Goal: Task Accomplishment & Management: Use online tool/utility

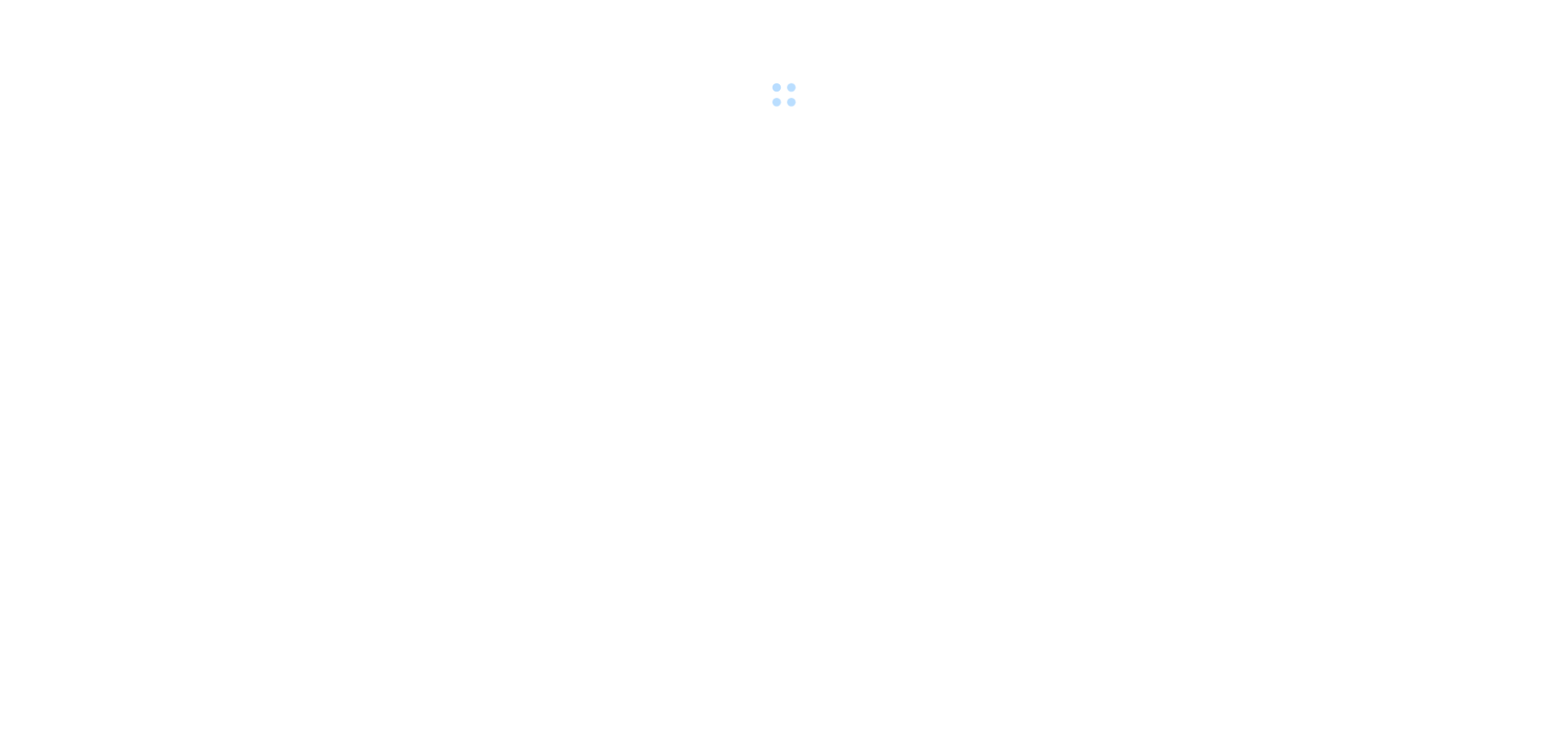
click at [284, 316] on body at bounding box center [784, 375] width 1568 height 751
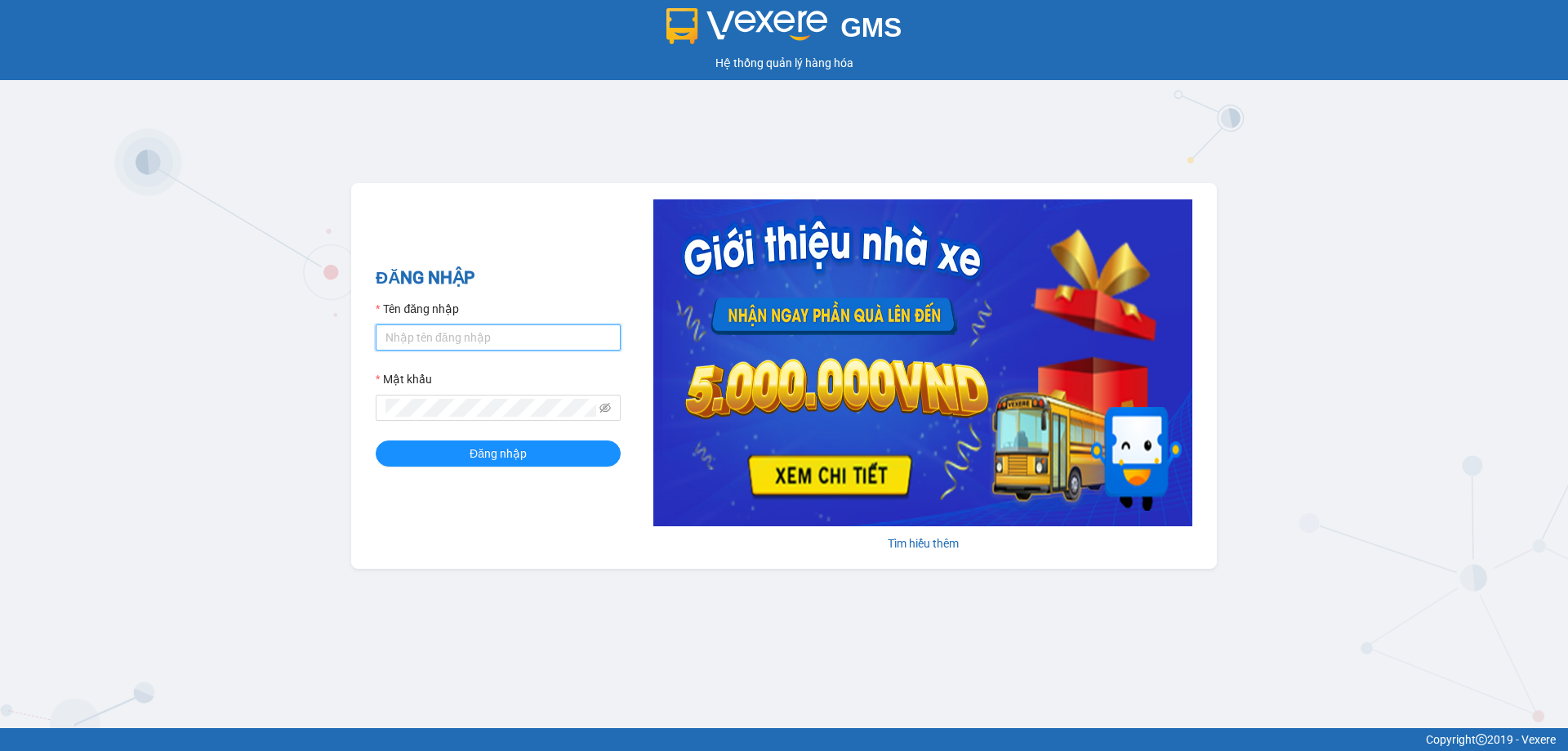
type input "ttnguyen.thoidai"
drag, startPoint x: 358, startPoint y: 343, endPoint x: 313, endPoint y: 346, distance: 45.1
click at [313, 346] on div "GMS Hệ thống quản lý hàng hóa ĐĂNG NHẬP Tên đăng nhập ttnguyen.thoidai Mật khẩu…" at bounding box center [784, 364] width 1568 height 728
type input "ngvan.thoidai"
click at [359, 419] on div "ĐĂNG NHẬP Tên đăng nhập ngvan.thoidai Mật khẩu Đăng nhập Tìm hiểu thêm" at bounding box center [783, 375] width 865 height 385
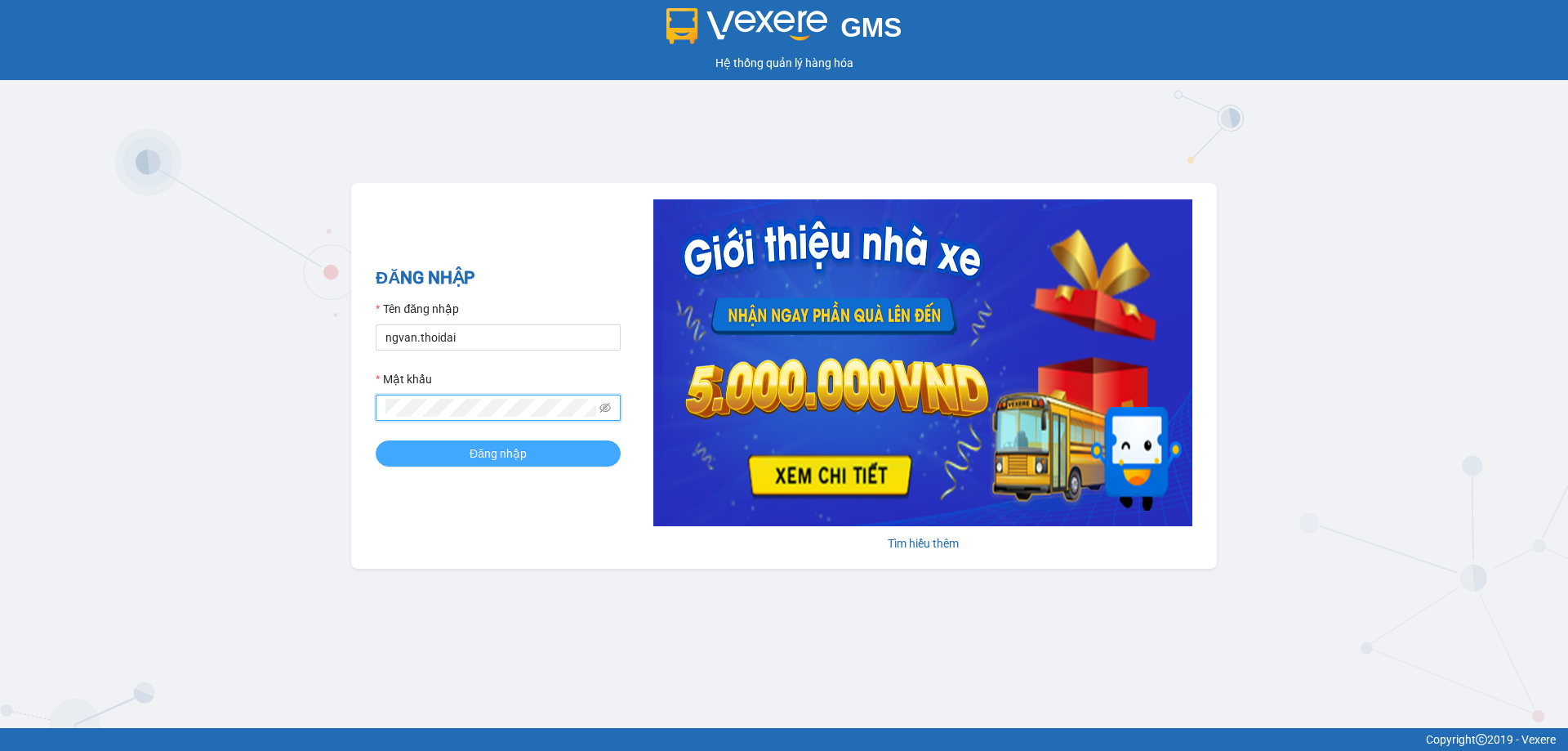
click at [498, 451] on span "Đăng nhập" at bounding box center [498, 453] width 57 height 18
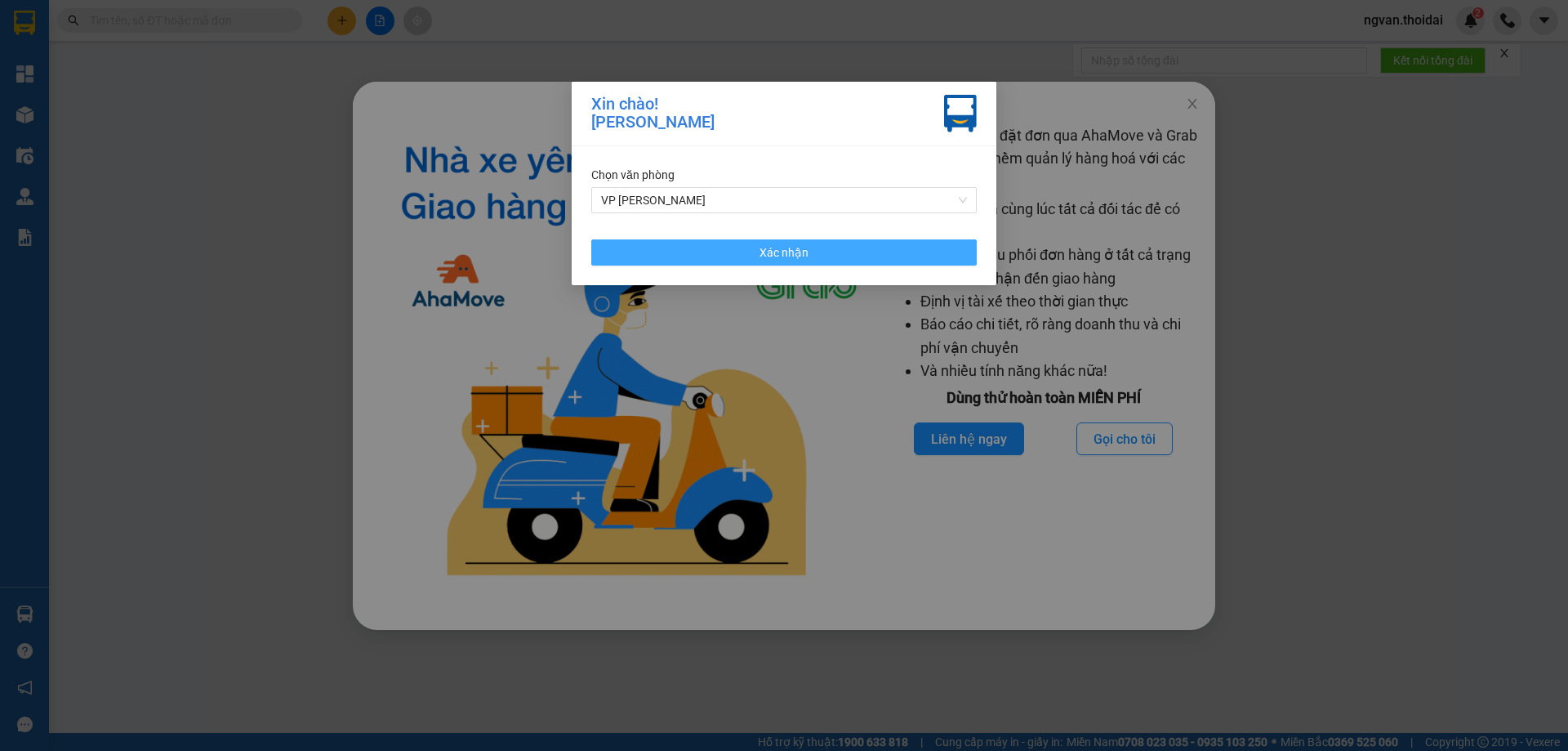
drag, startPoint x: 777, startPoint y: 245, endPoint x: 1119, endPoint y: 144, distance: 356.6
click at [780, 245] on span "Xác nhận" at bounding box center [784, 252] width 49 height 18
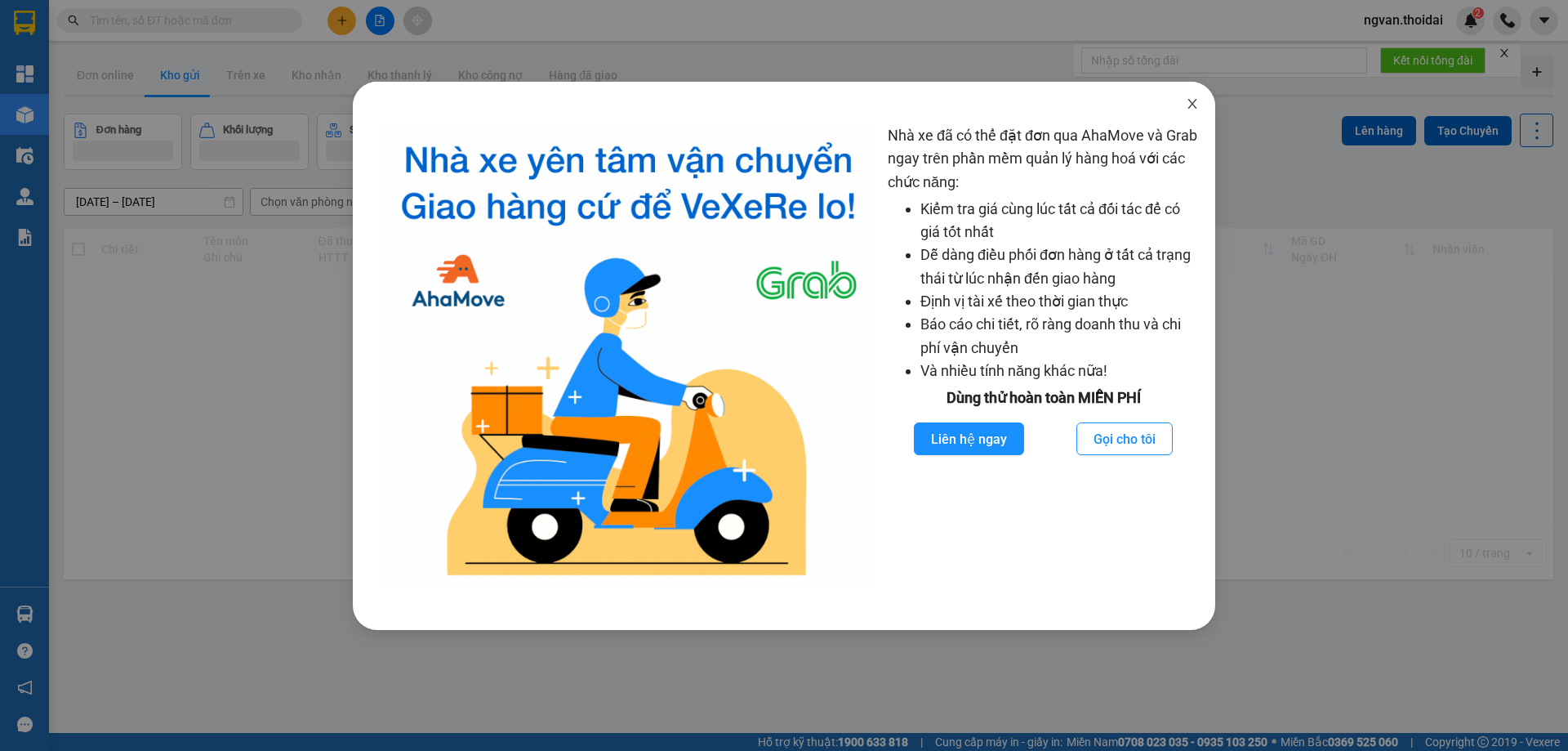
click at [1195, 108] on icon "close" at bounding box center [1192, 103] width 9 height 9
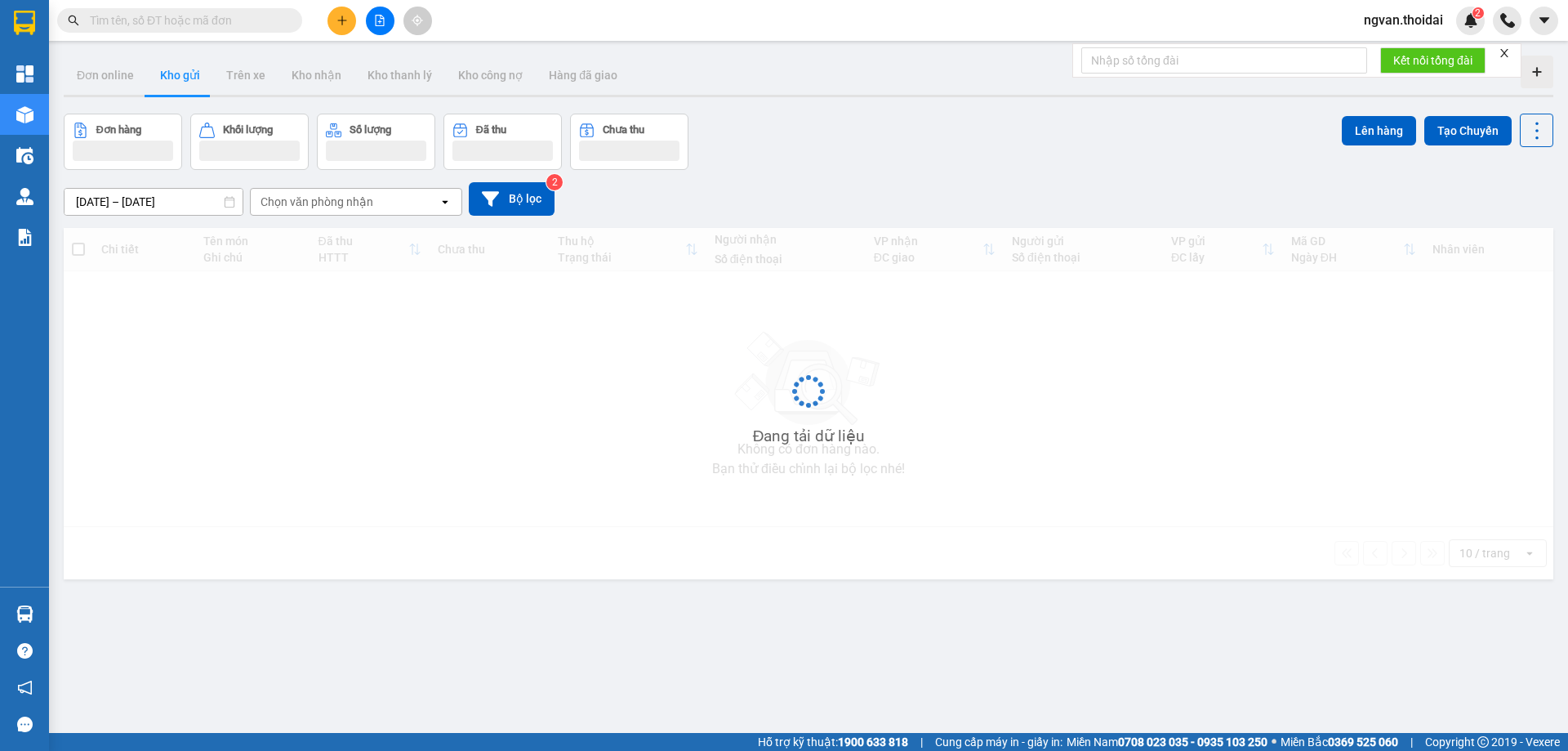
click at [1195, 104] on div "ver 1.8.143 Đơn online Kho gửi Trên xe Kho nhận Kho thanh lý Kho công nợ Hàng đ…" at bounding box center [809, 424] width 1503 height 751
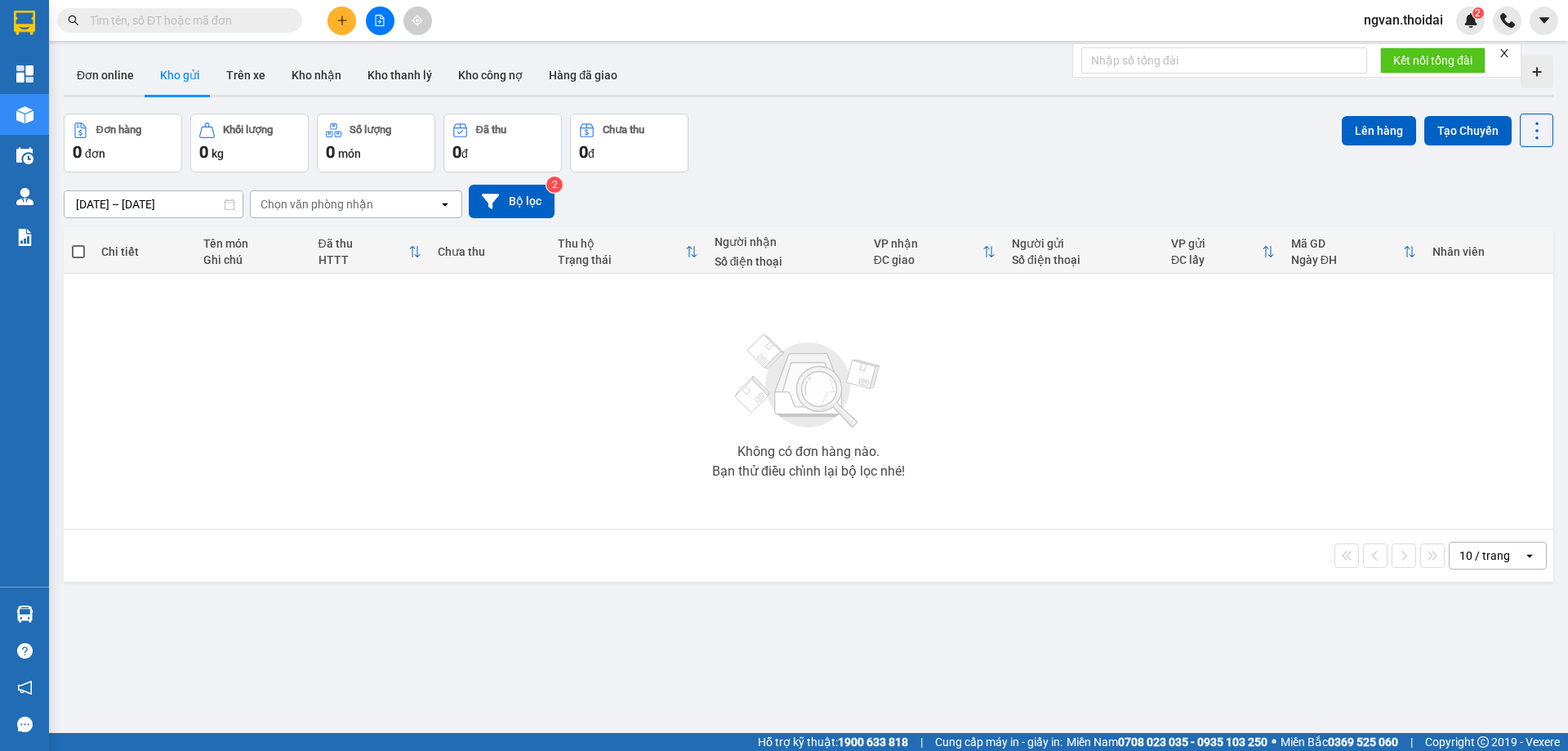
click at [347, 19] on icon "plus" at bounding box center [341, 20] width 11 height 11
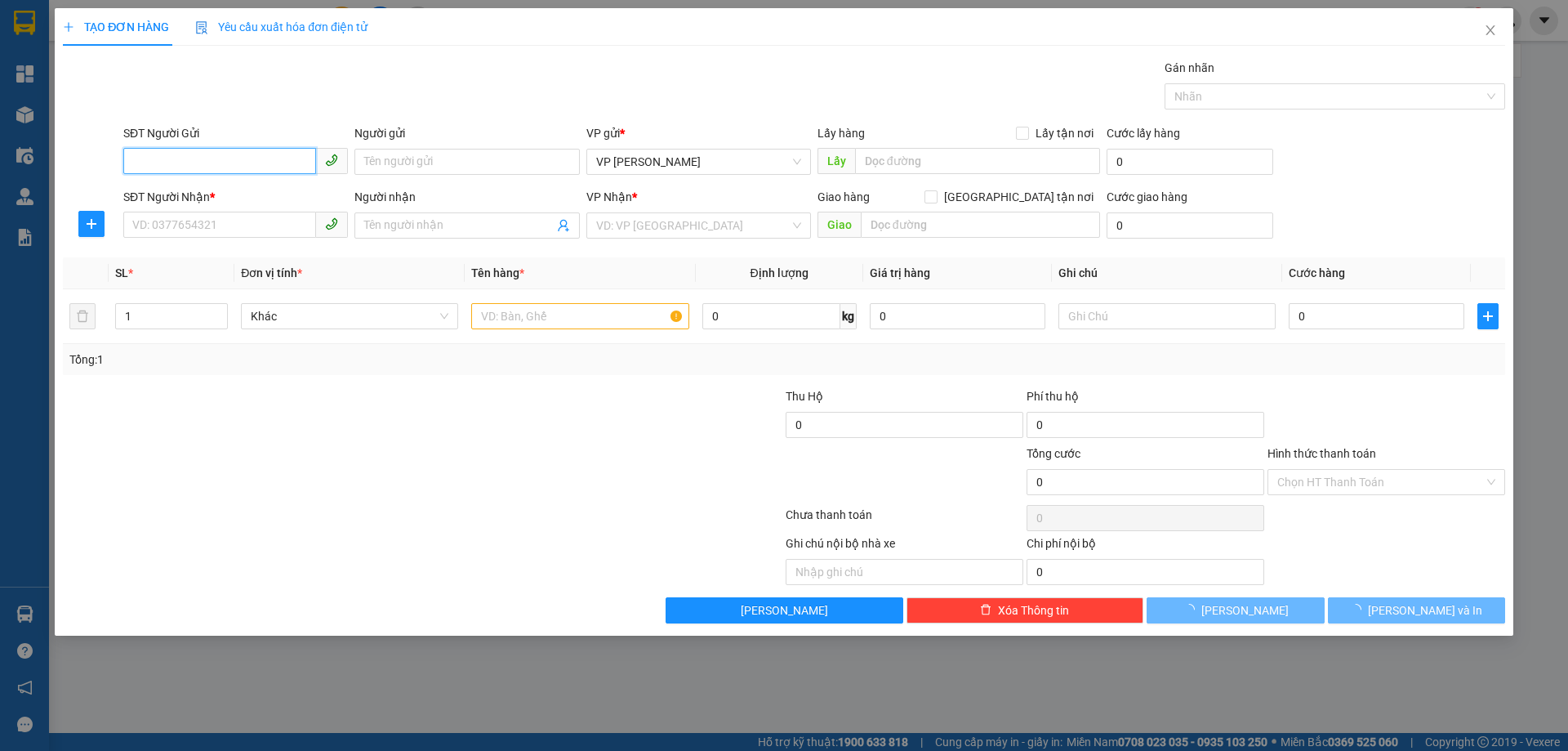
click at [202, 162] on input "SĐT Người Gửi" at bounding box center [220, 160] width 193 height 26
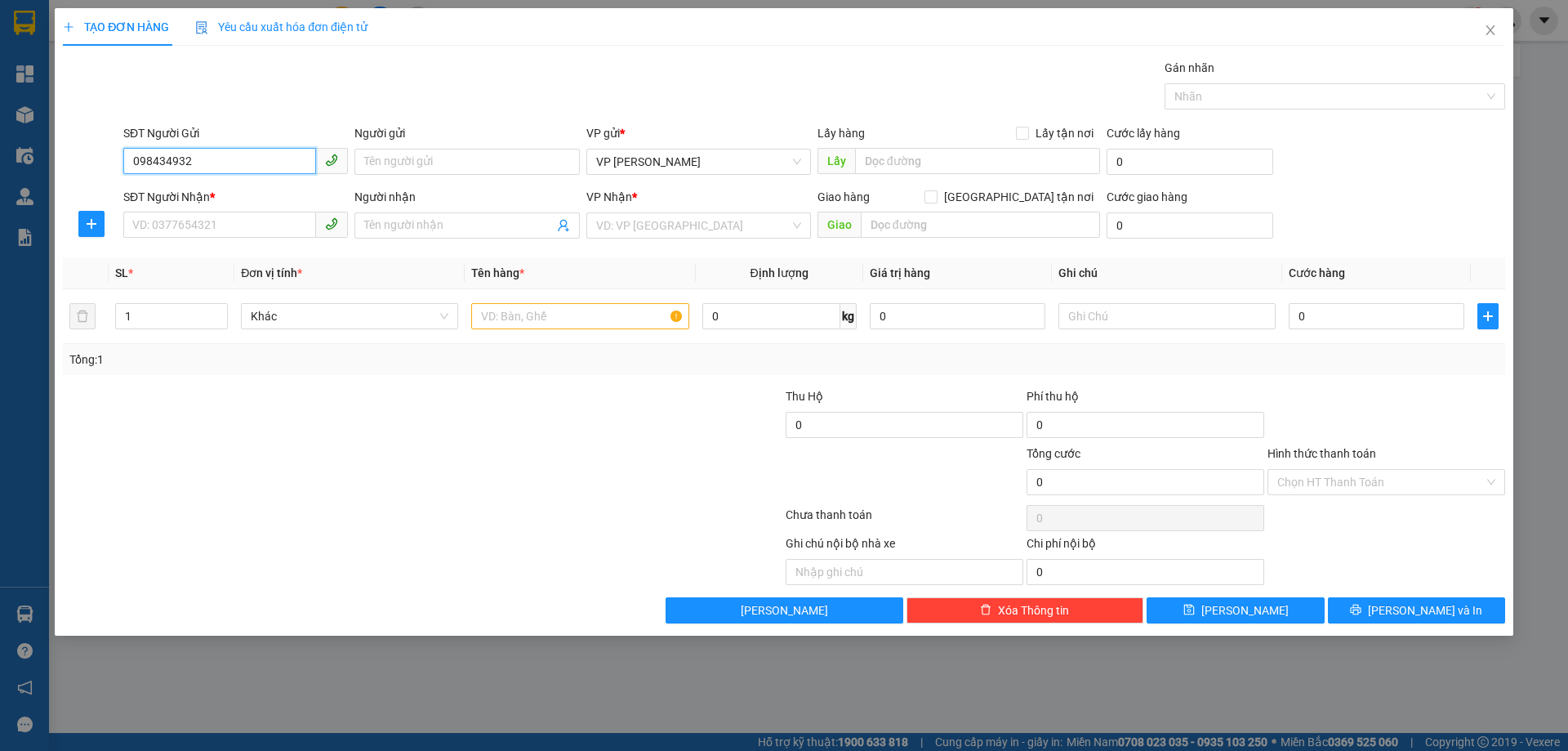
type input "0984349325"
click at [174, 195] on div "0984349325 - kiếm" at bounding box center [235, 194] width 205 height 18
type input "kiếm"
type input "0984349325"
click at [178, 230] on input "SĐT Người Nhận *" at bounding box center [220, 225] width 193 height 26
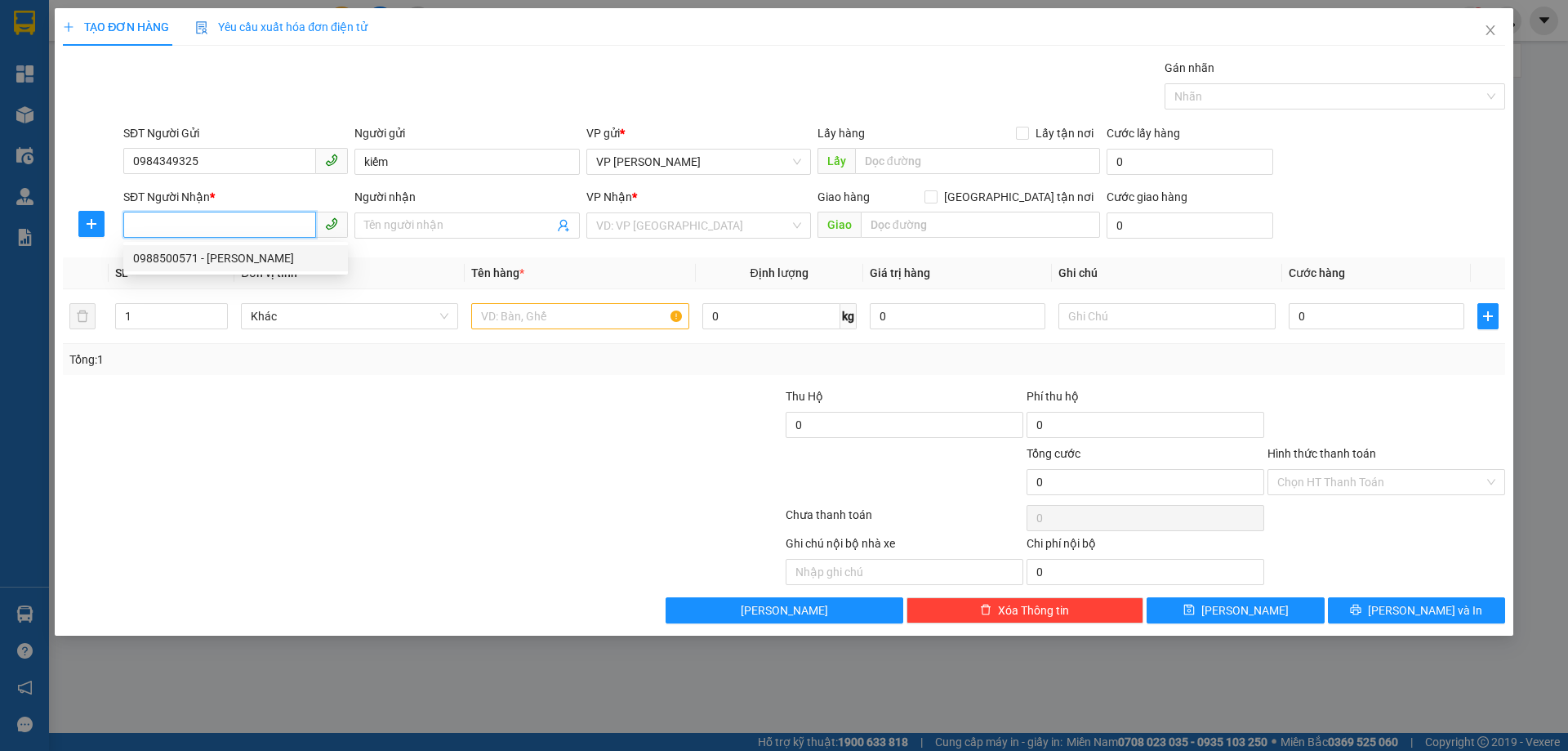
drag, startPoint x: 209, startPoint y: 258, endPoint x: 315, endPoint y: 298, distance: 113.3
click at [210, 258] on div "0988500571 - [PERSON_NAME]" at bounding box center [235, 257] width 205 height 18
type input "0988500571"
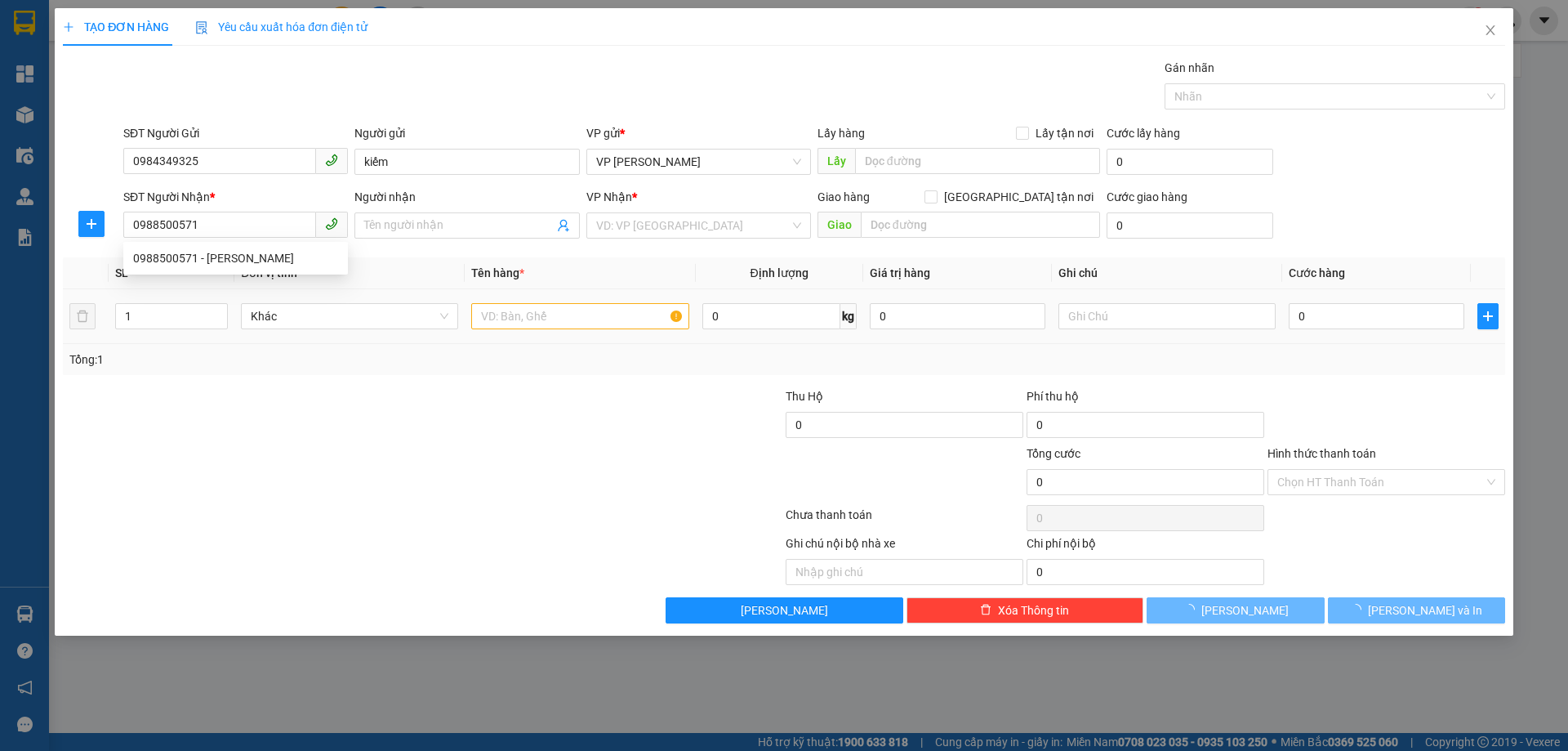
click at [426, 373] on div "Tổng: 1" at bounding box center [784, 360] width 1443 height 31
type input "[PERSON_NAME]"
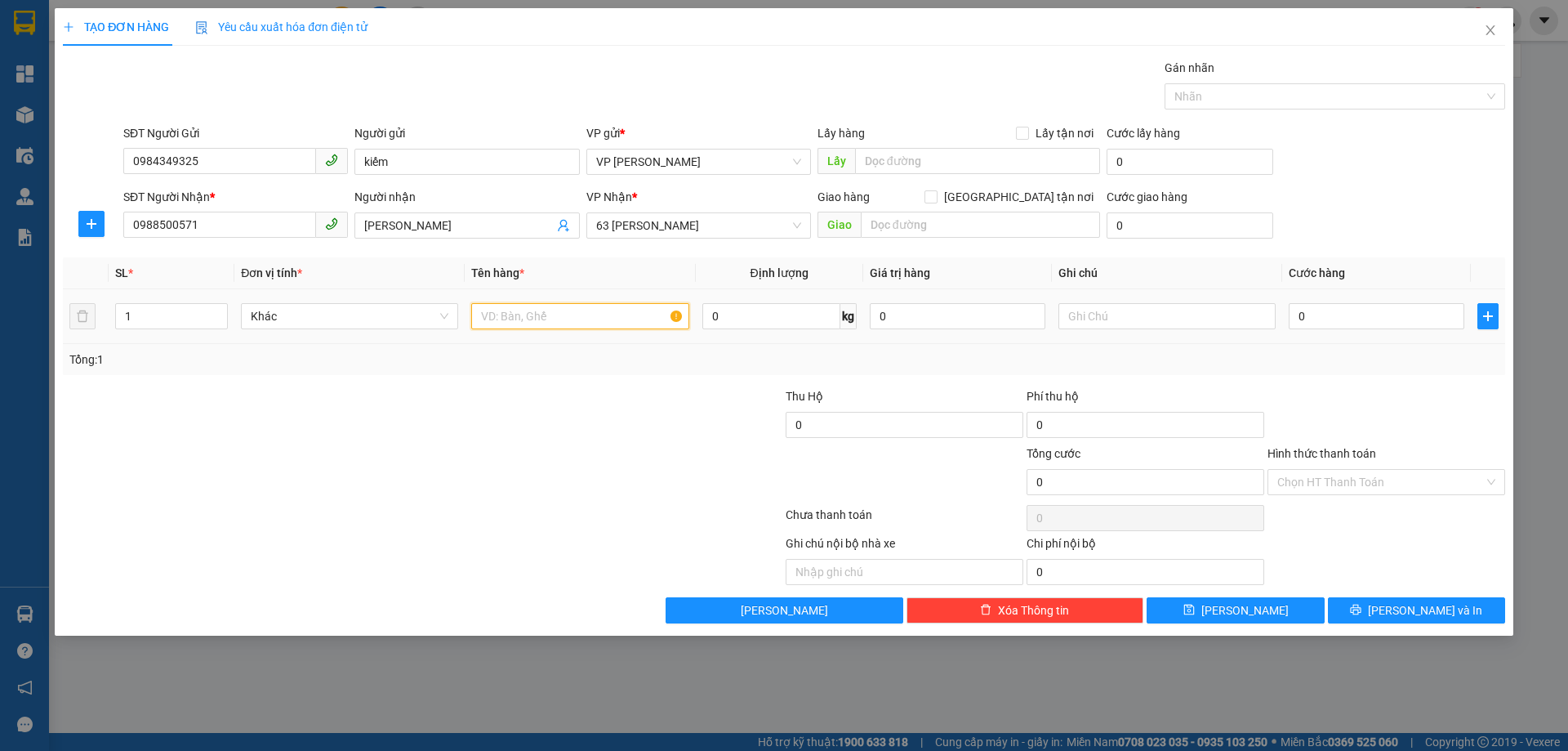
click at [552, 324] on input "text" at bounding box center [579, 316] width 217 height 26
click at [550, 318] on input "text" at bounding box center [579, 316] width 217 height 26
type input "tb y tế"
click at [1295, 317] on input "0" at bounding box center [1377, 316] width 176 height 26
type input "4"
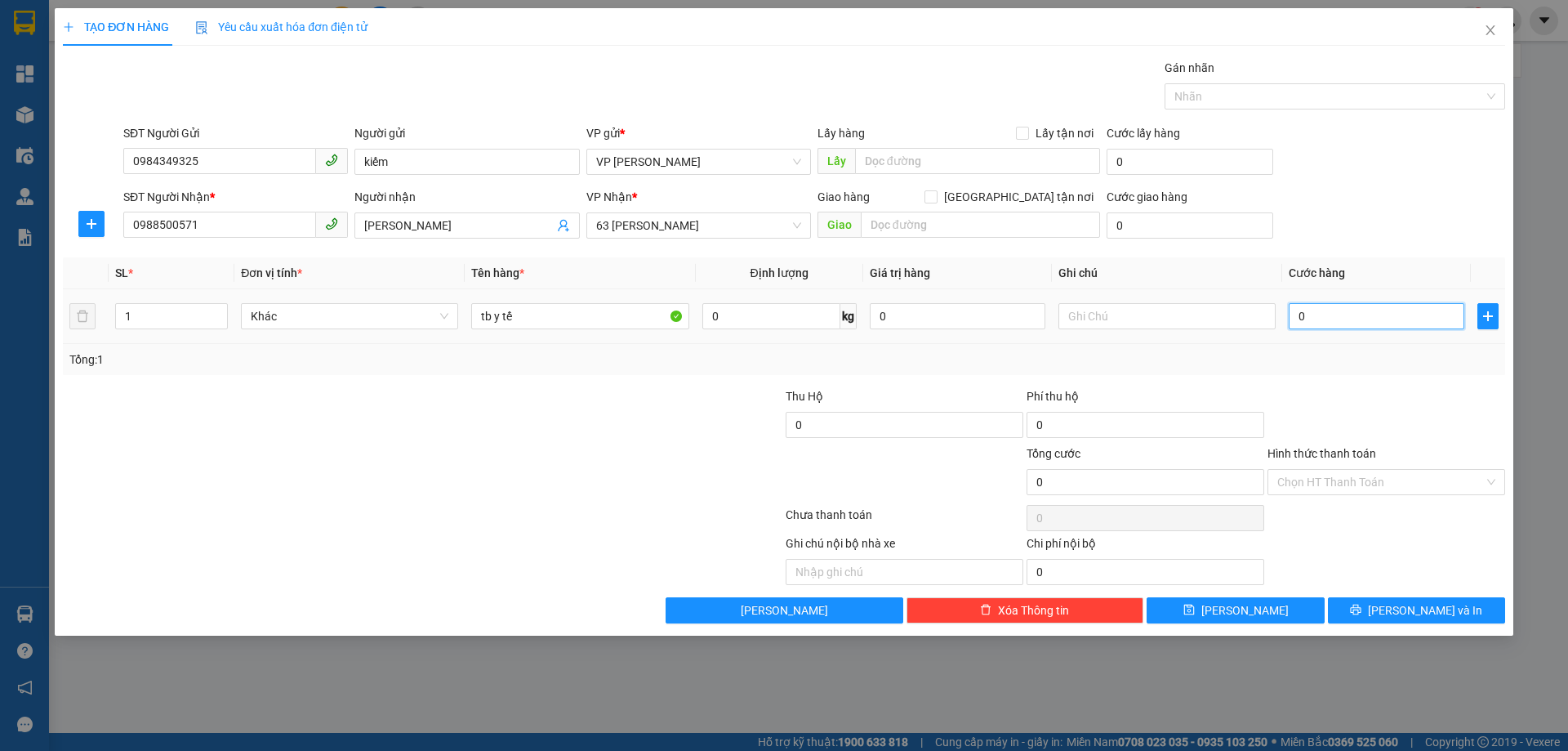
type input "4"
type input "40"
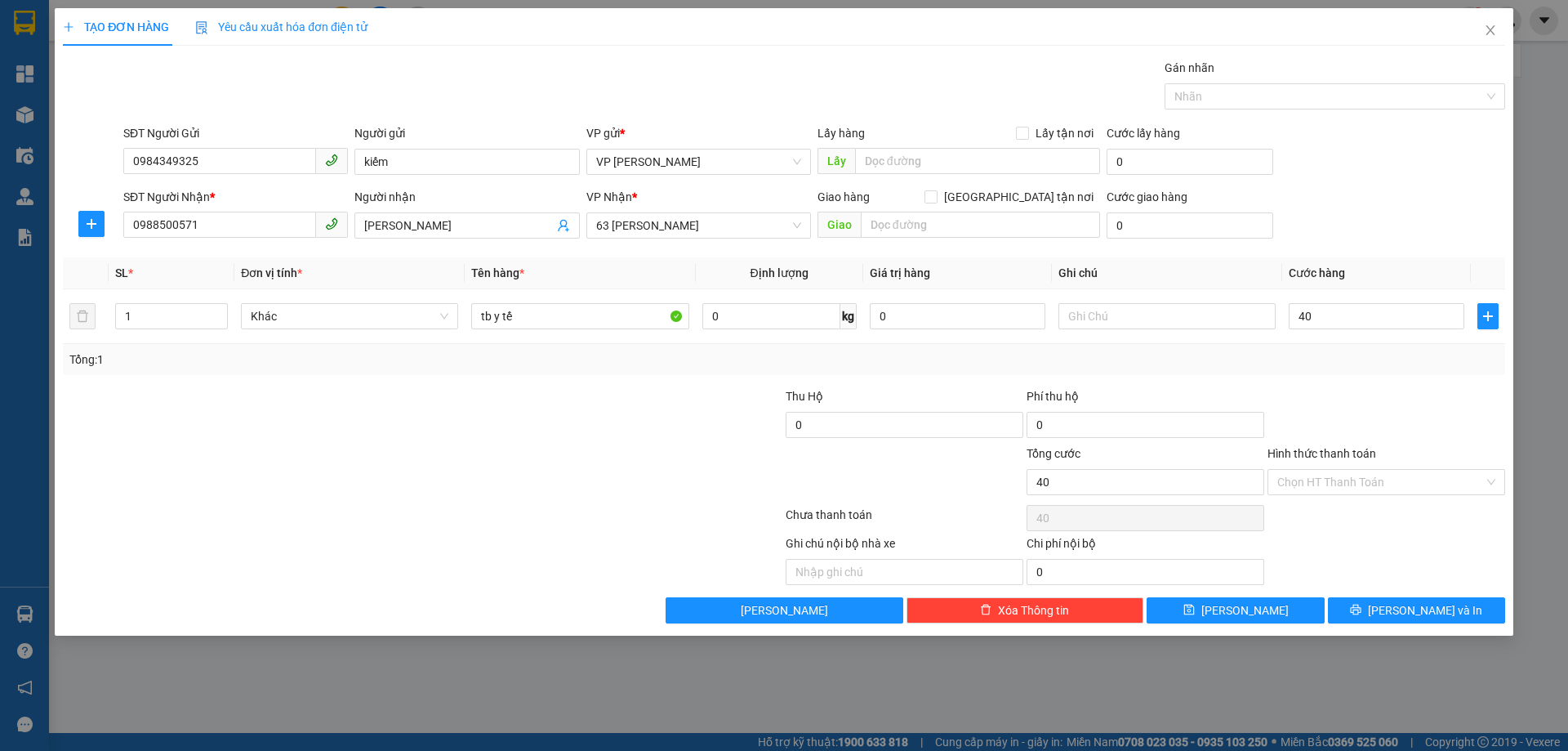
type input "40.000"
drag, startPoint x: 1316, startPoint y: 361, endPoint x: 1354, endPoint y: 461, distance: 107.0
click at [1317, 364] on div "Tổng: 1" at bounding box center [784, 359] width 1429 height 18
click at [1369, 482] on input "Hình thức thanh toán" at bounding box center [1380, 482] width 207 height 25
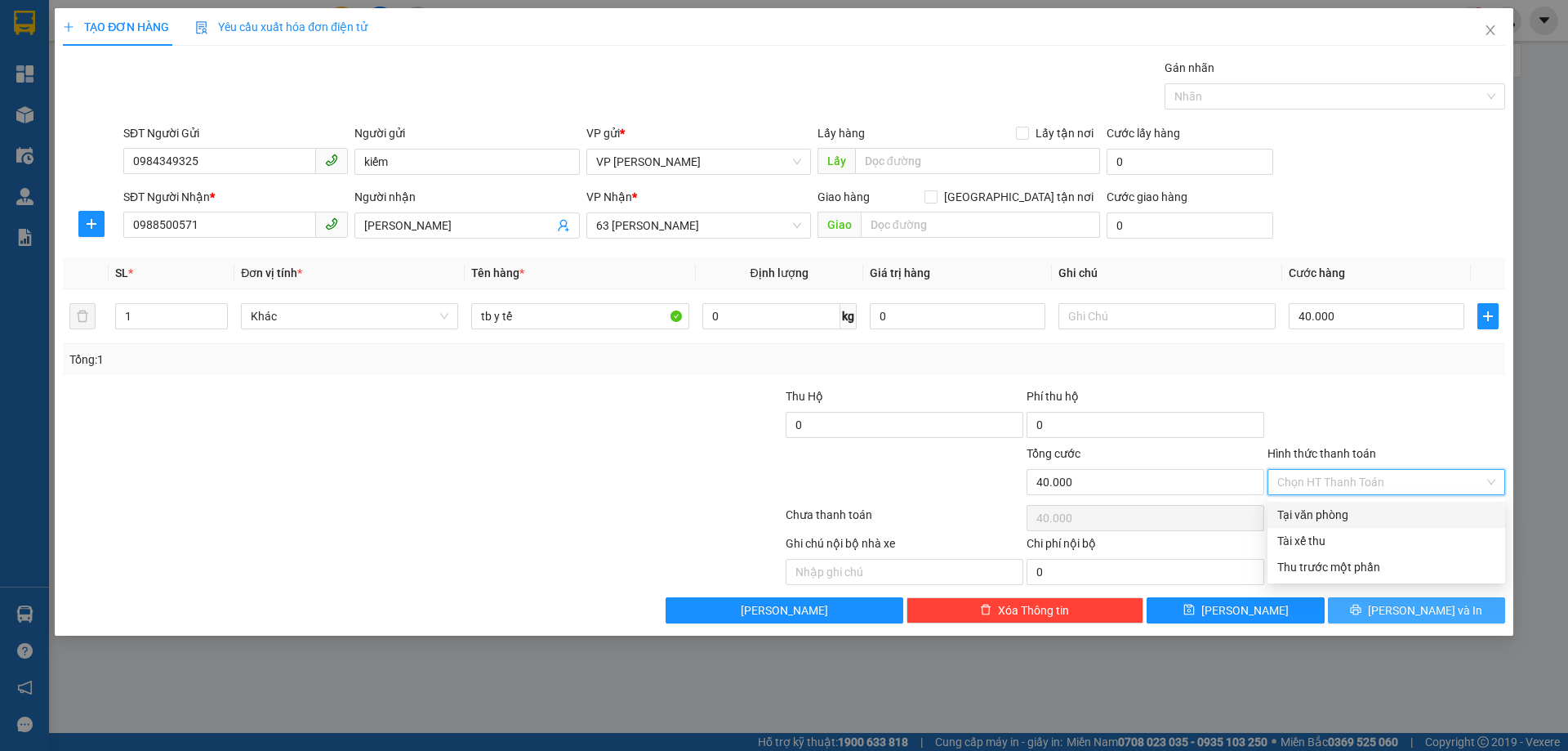
drag, startPoint x: 1331, startPoint y: 517, endPoint x: 1395, endPoint y: 611, distance: 113.7
click at [1331, 516] on div "Tại văn phòng" at bounding box center [1386, 514] width 218 height 18
type input "0"
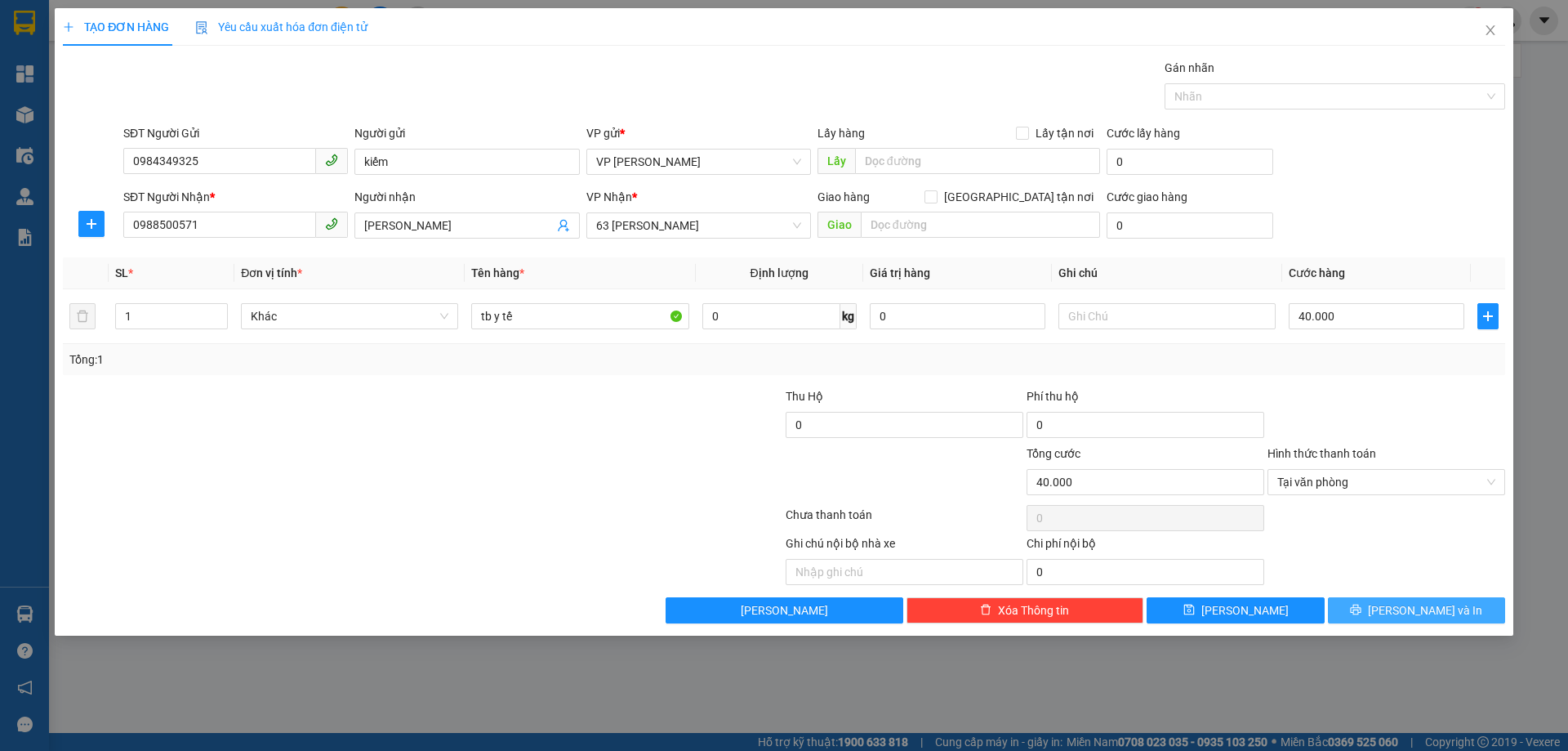
click at [1402, 614] on button "[PERSON_NAME] và In" at bounding box center [1416, 610] width 178 height 26
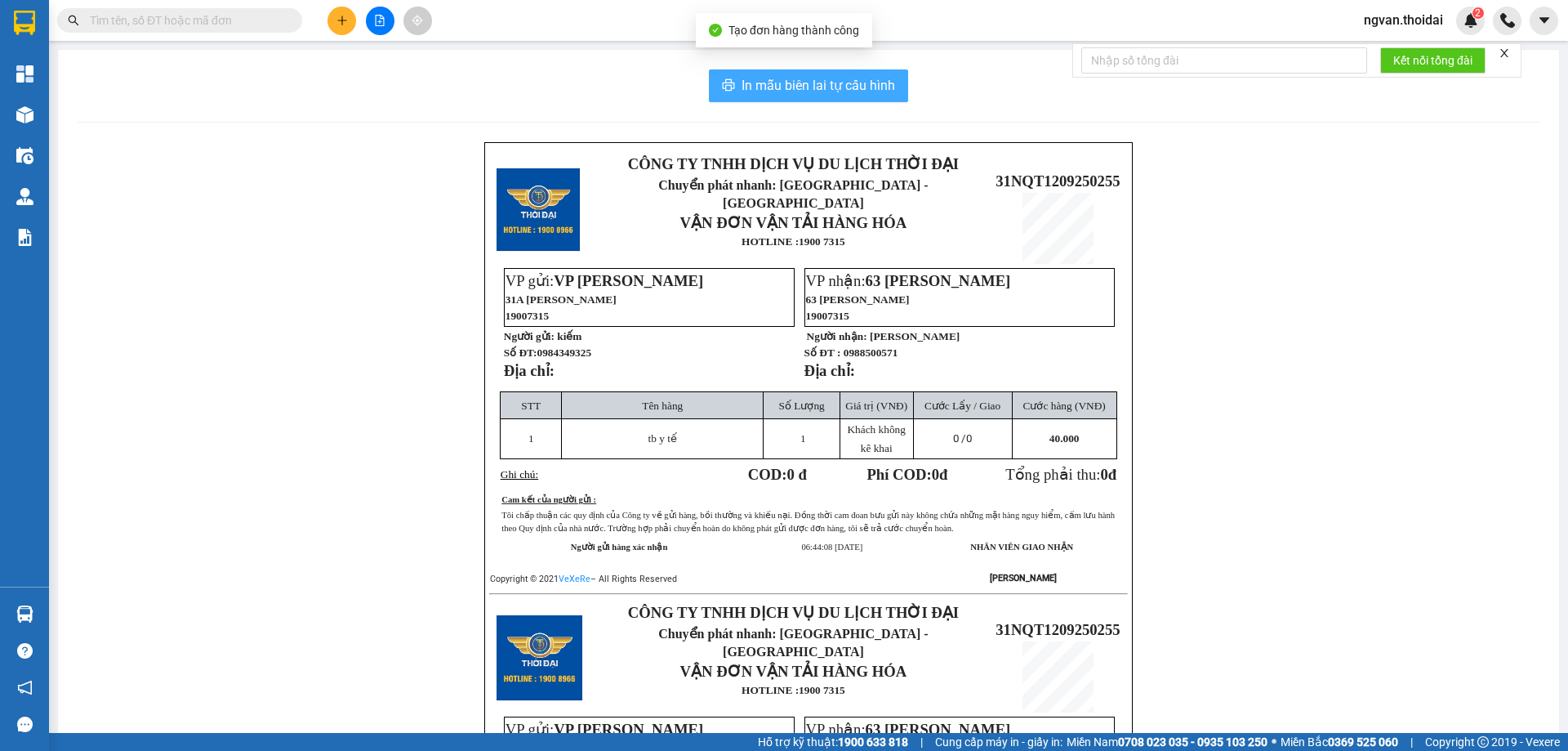
click at [801, 90] on span "In mẫu biên lai tự cấu hình" at bounding box center [818, 86] width 154 height 21
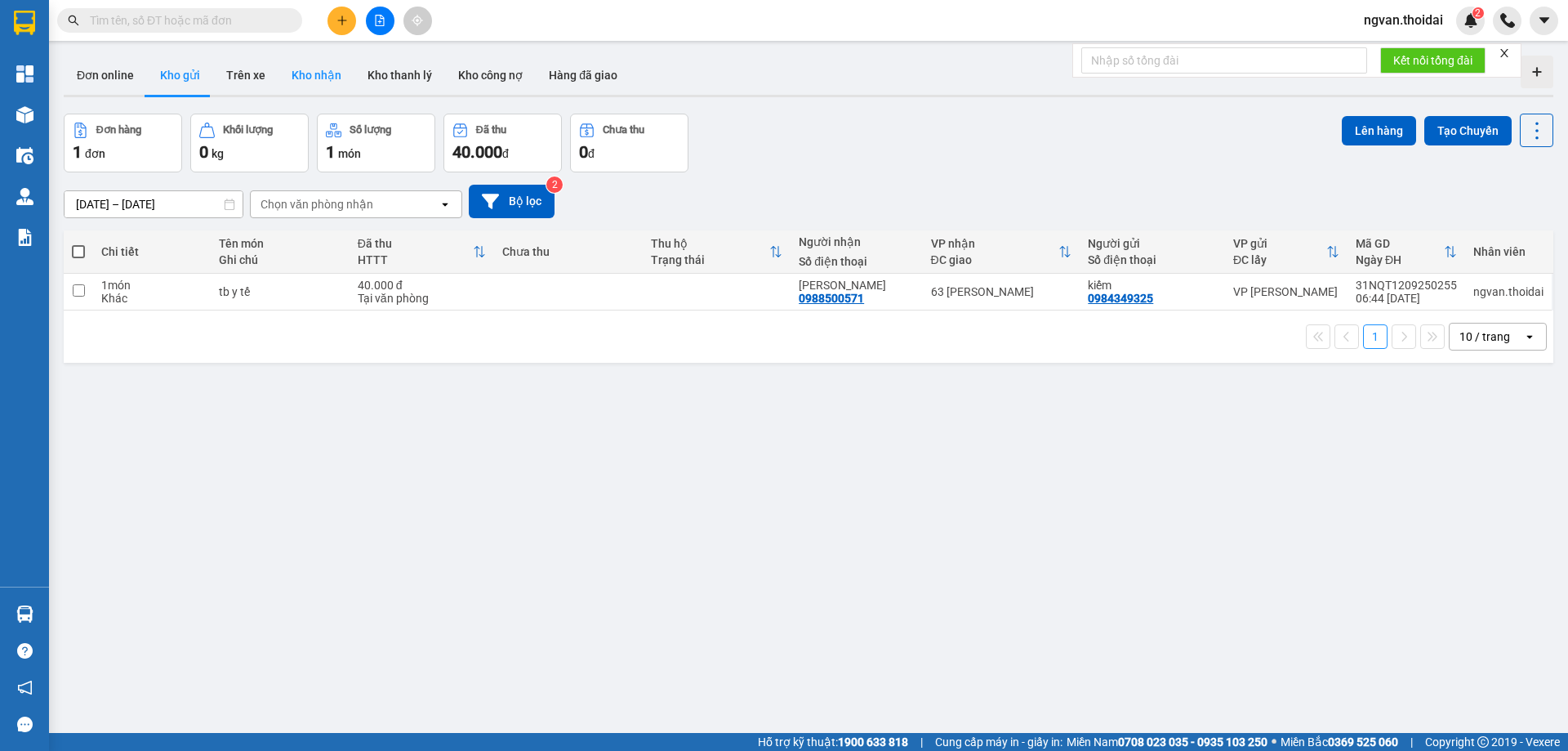
click at [329, 80] on button "Kho nhận" at bounding box center [317, 76] width 76 height 39
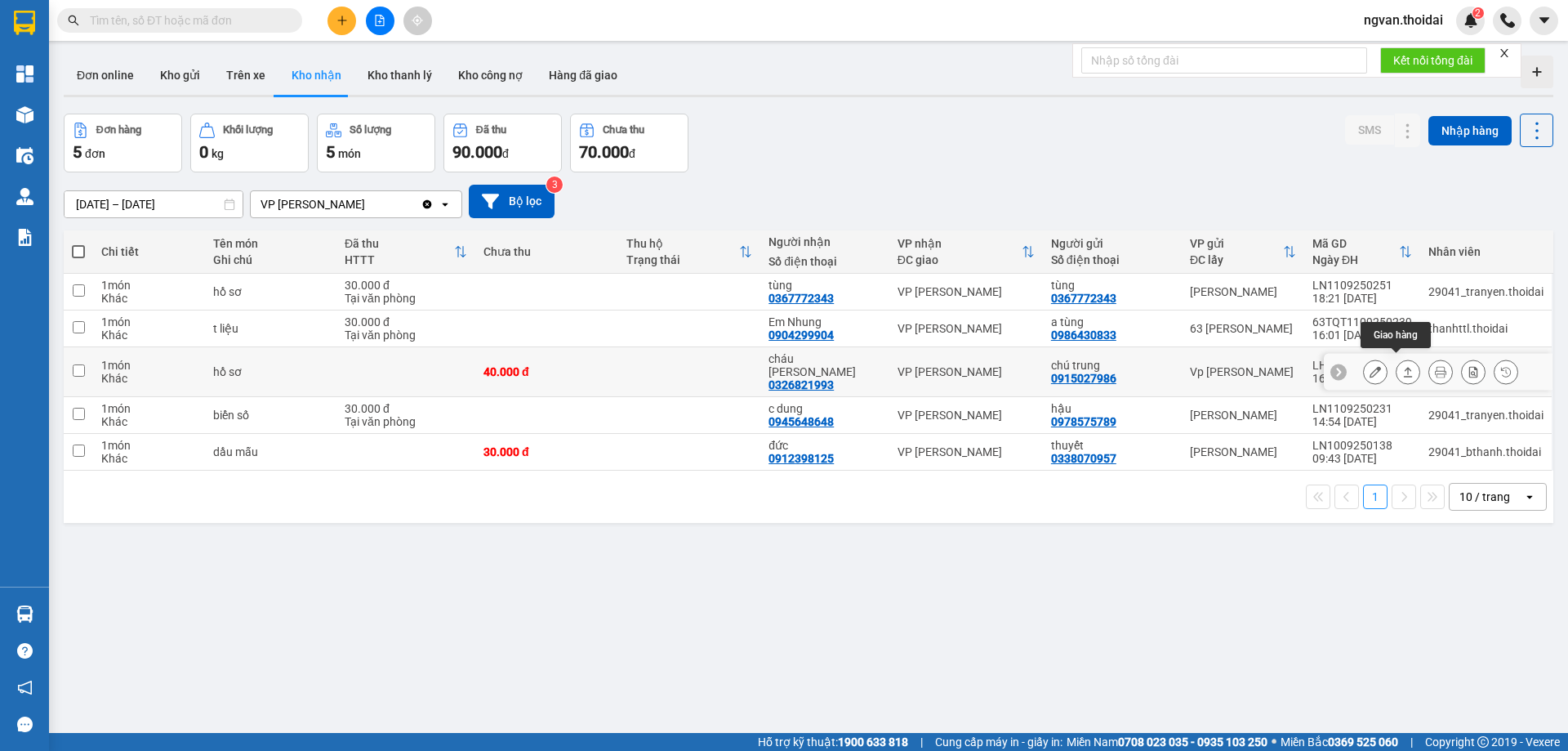
click at [1402, 366] on icon at bounding box center [1408, 372] width 11 height 11
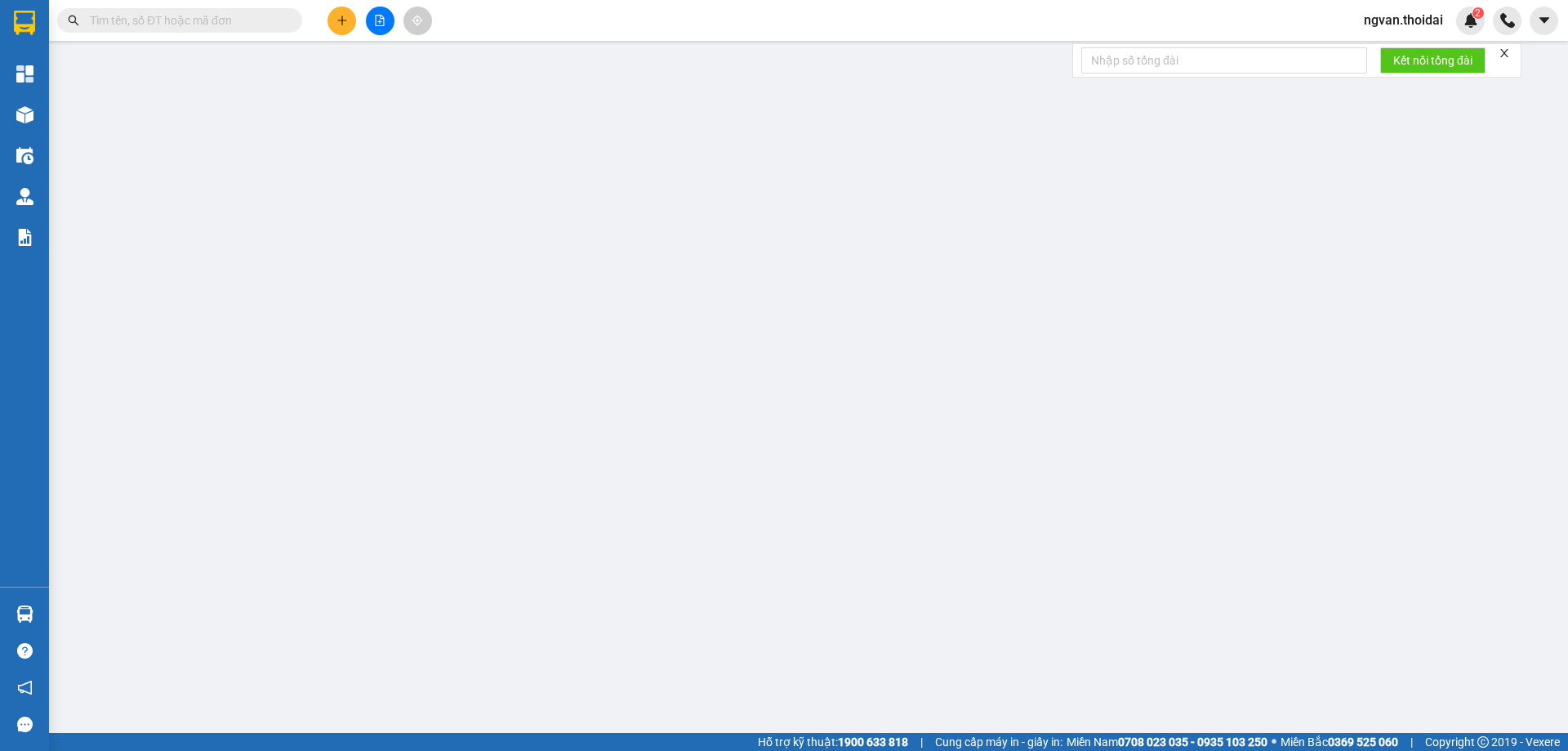
type input "0915027986"
type input "chú trung"
type input "0326821993"
type input "cháu [PERSON_NAME]"
type input "40.000"
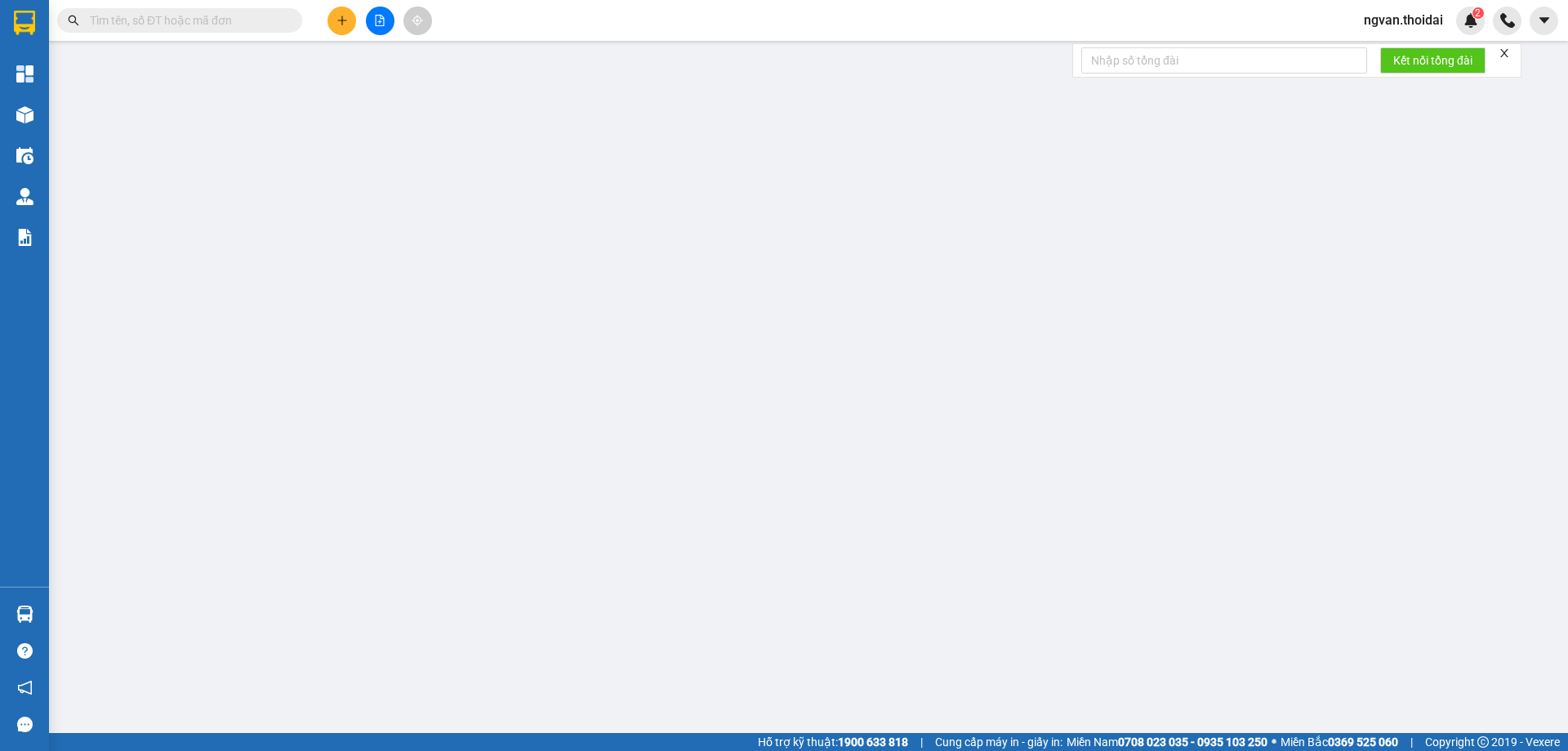
type input "40.000"
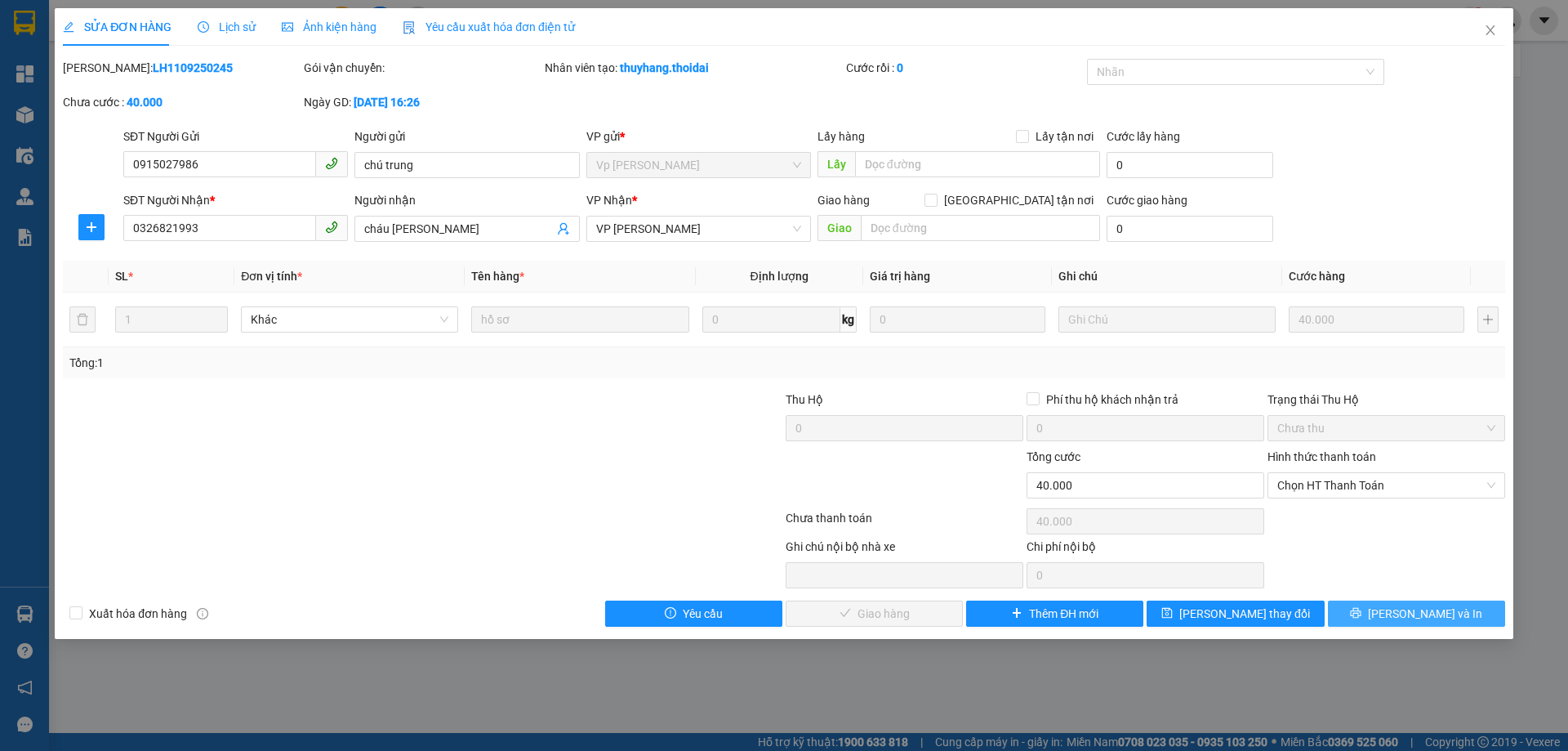
click at [1437, 614] on span "[PERSON_NAME] và In" at bounding box center [1425, 614] width 114 height 18
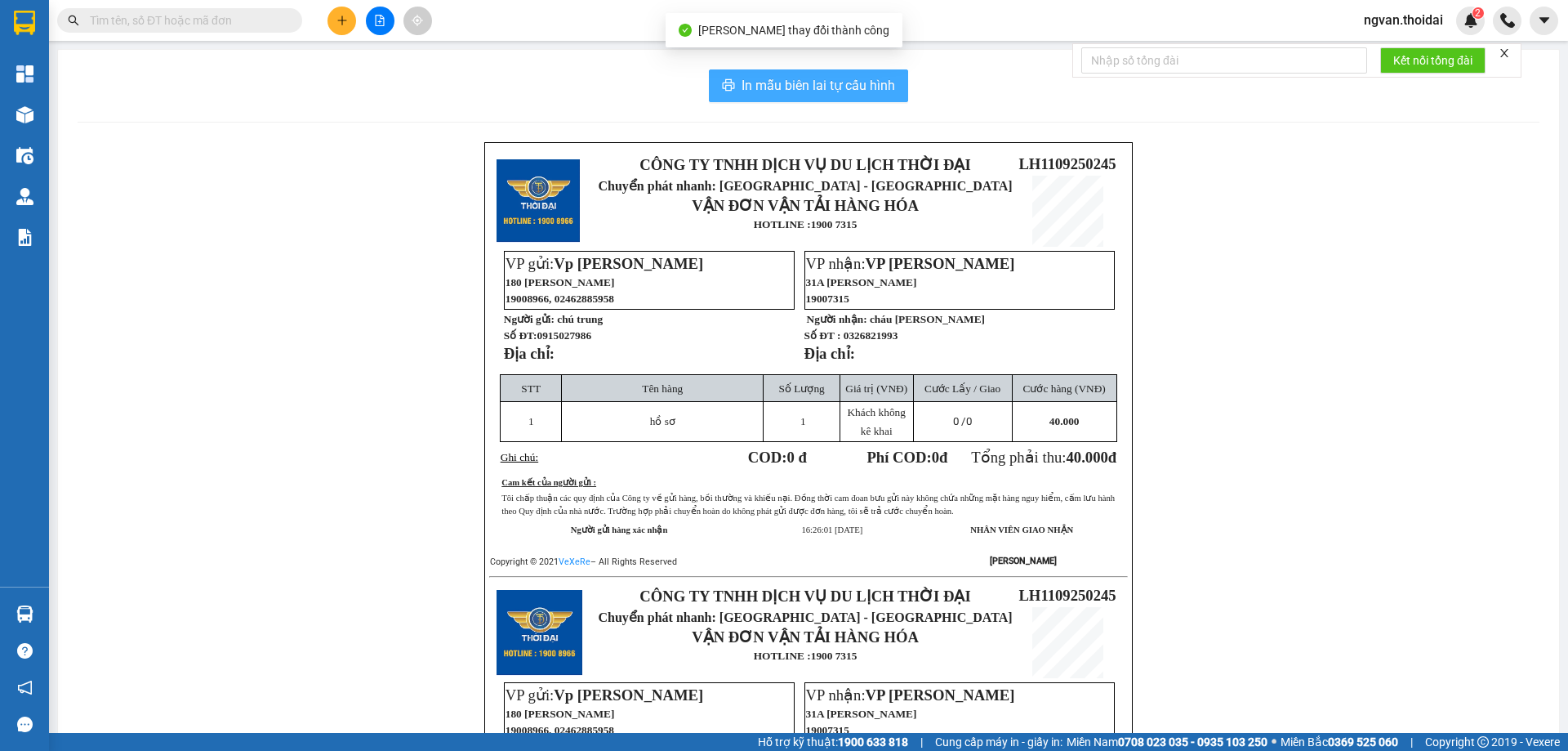
click at [839, 88] on span "In mẫu biên lai tự cấu hình" at bounding box center [818, 86] width 154 height 21
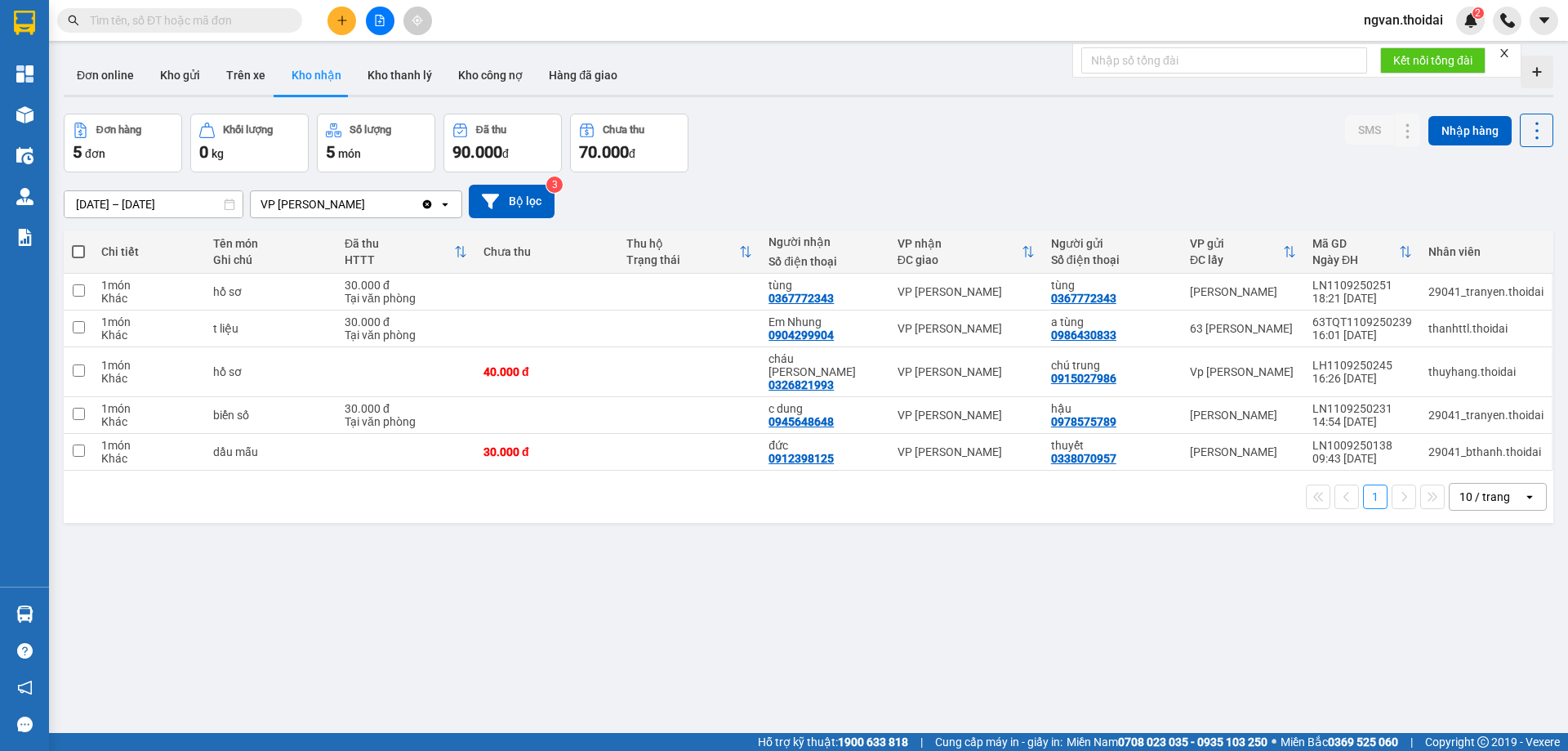
click at [674, 641] on div "ver 1.8.143 Đơn online Kho gửi Trên xe Kho nhận Kho thanh lý Kho công nợ Hàng đ…" at bounding box center [809, 424] width 1503 height 751
click at [177, 66] on button "Kho gửi" at bounding box center [179, 76] width 66 height 39
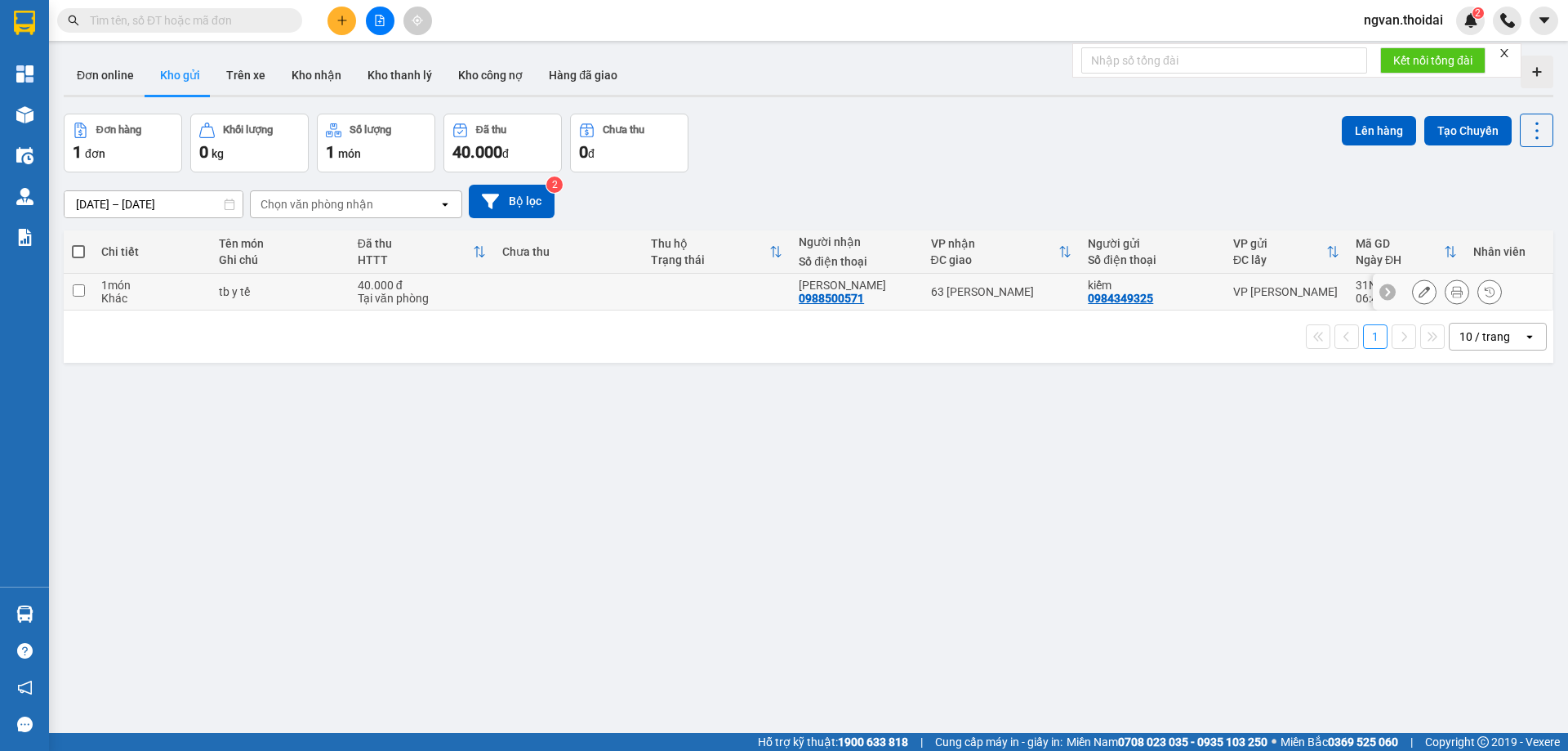
click at [78, 288] on input "checkbox" at bounding box center [79, 290] width 12 height 12
checkbox input "true"
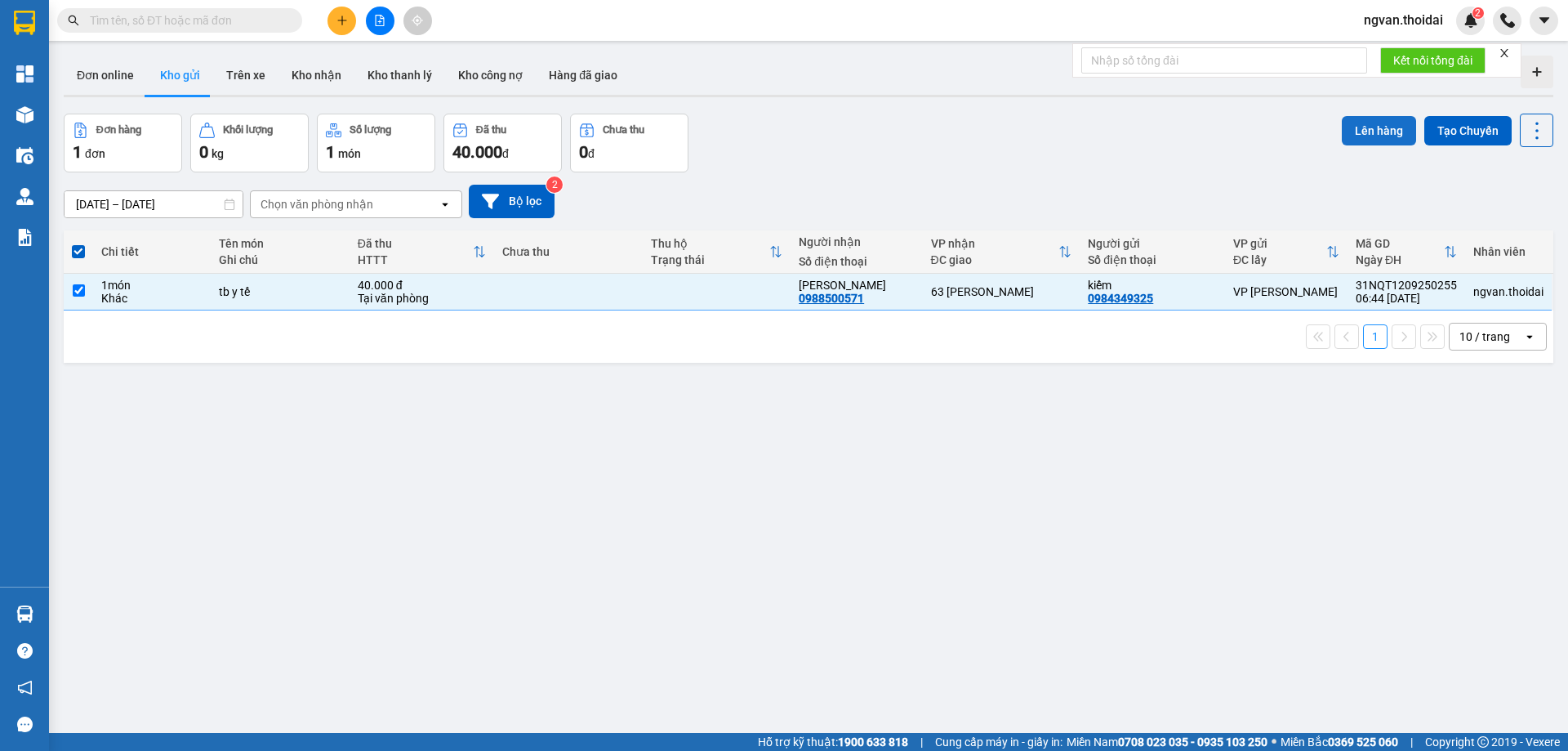
click at [1365, 135] on button "Lên hàng" at bounding box center [1378, 130] width 75 height 29
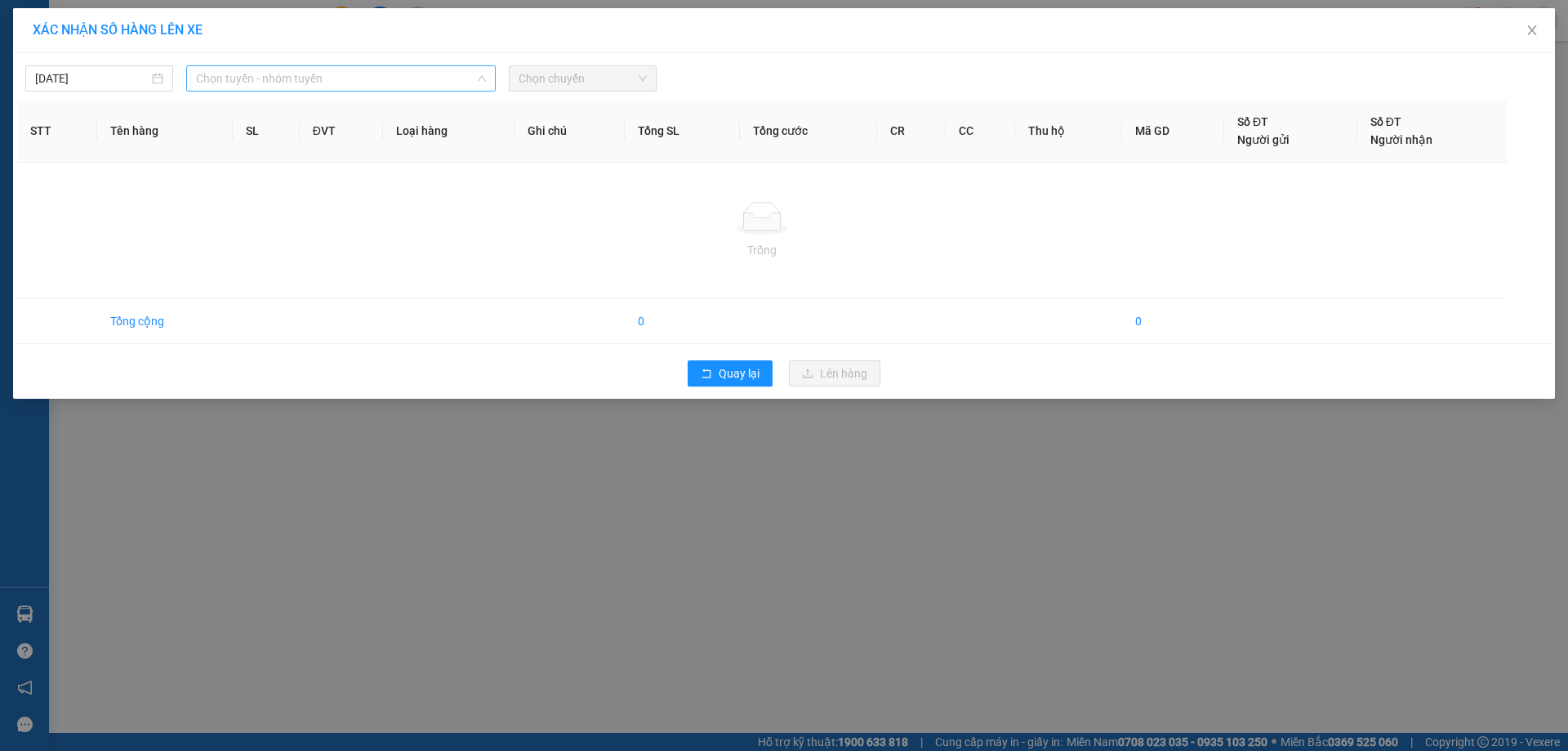
click at [341, 81] on span "Chọn tuyến - nhóm tuyến" at bounding box center [341, 78] width 290 height 25
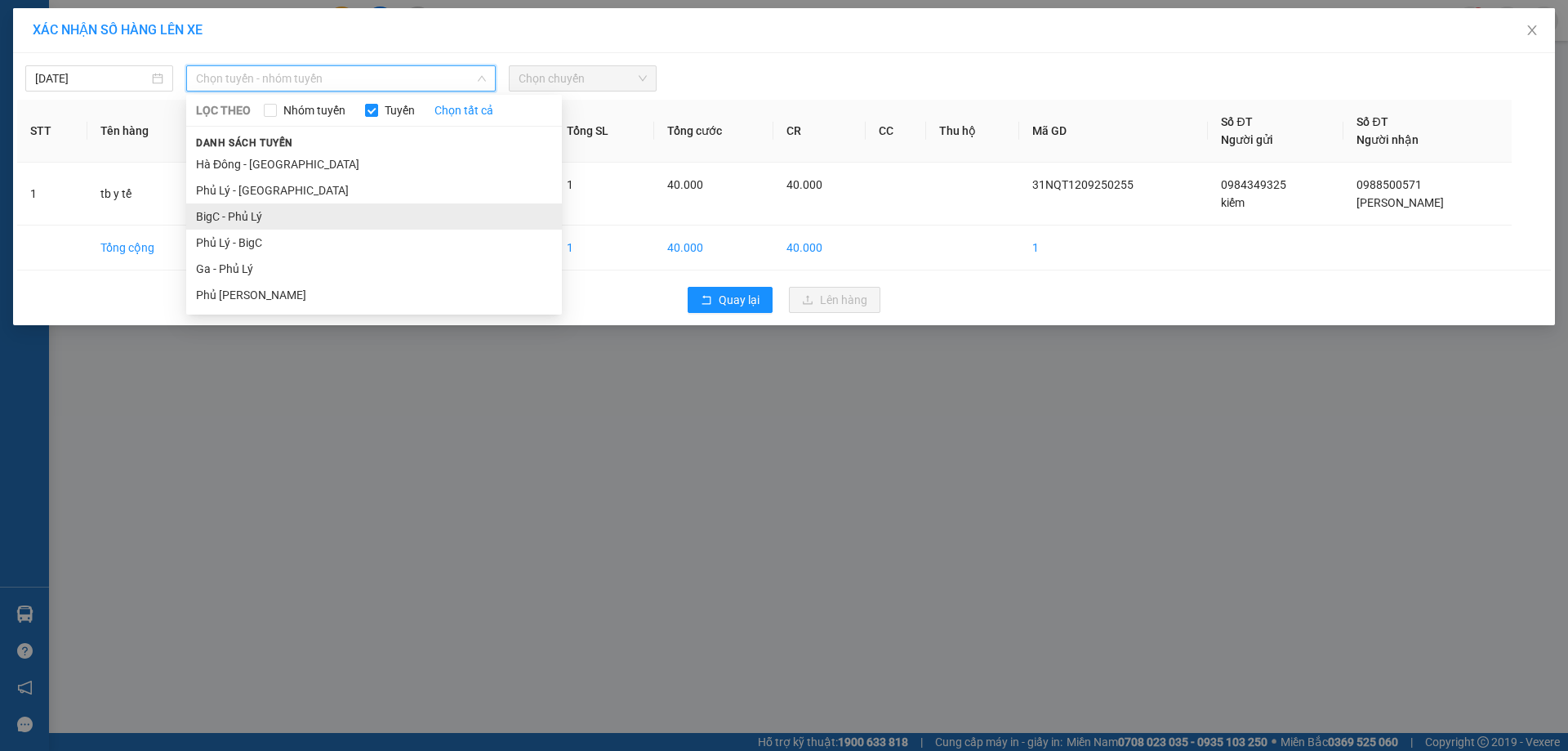
click at [228, 215] on li "BigC - Phủ Lý" at bounding box center [374, 216] width 376 height 26
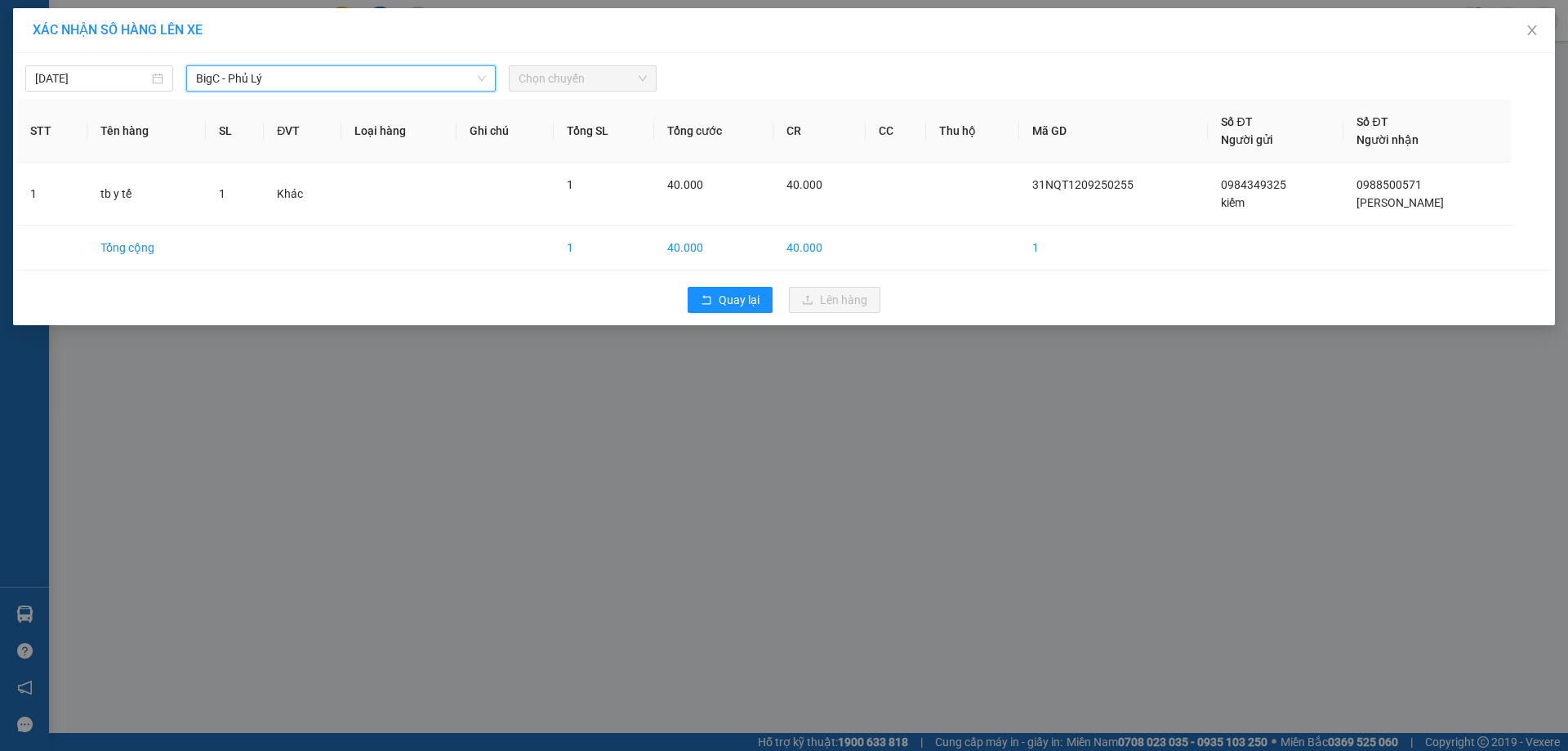
click at [636, 84] on span "Chọn chuyến" at bounding box center [582, 78] width 128 height 25
click at [643, 82] on span "Chọn chuyến" at bounding box center [582, 78] width 128 height 25
click at [641, 77] on span "Chọn chuyến" at bounding box center [582, 78] width 128 height 25
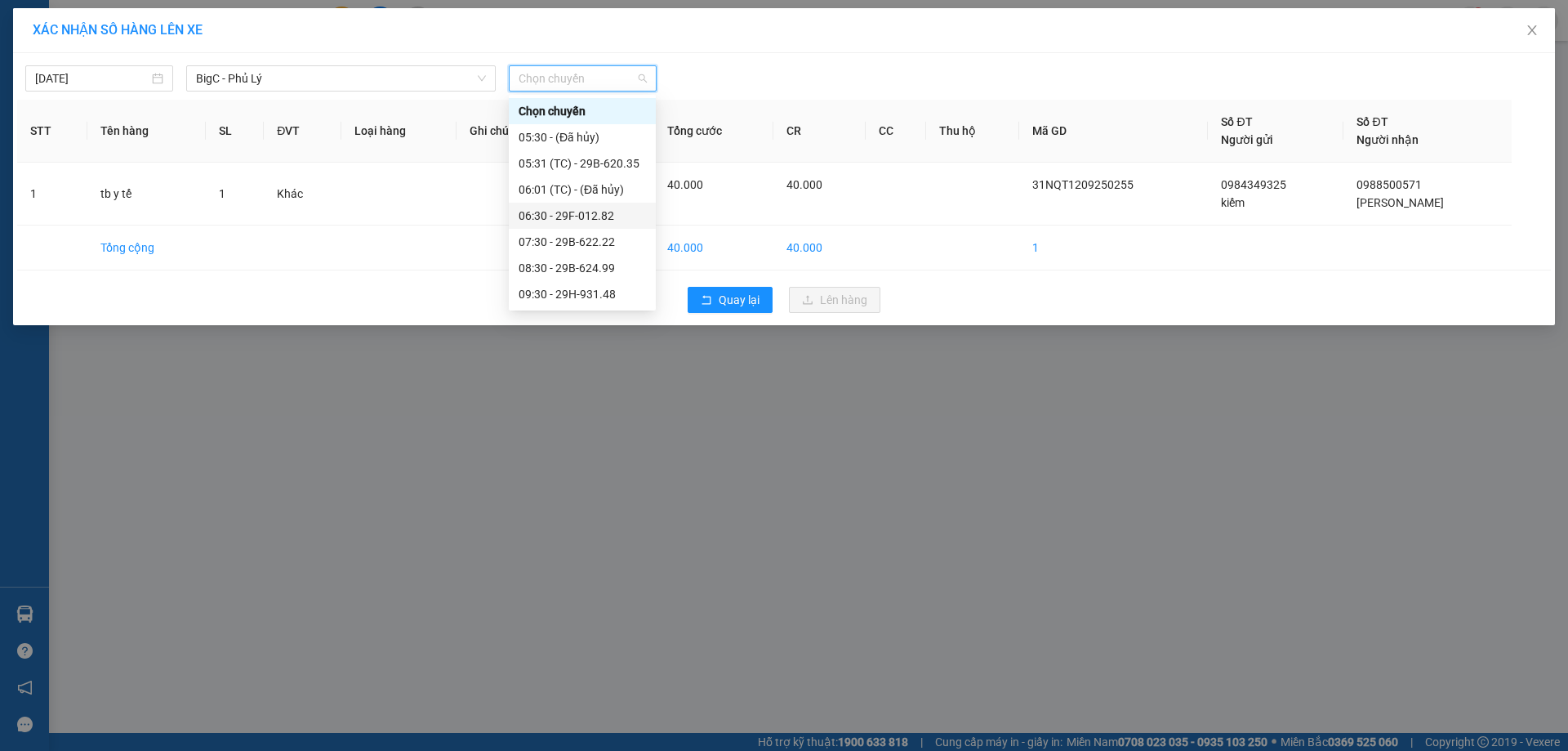
click at [609, 215] on div "06:30 - 29F-012.82" at bounding box center [582, 215] width 128 height 18
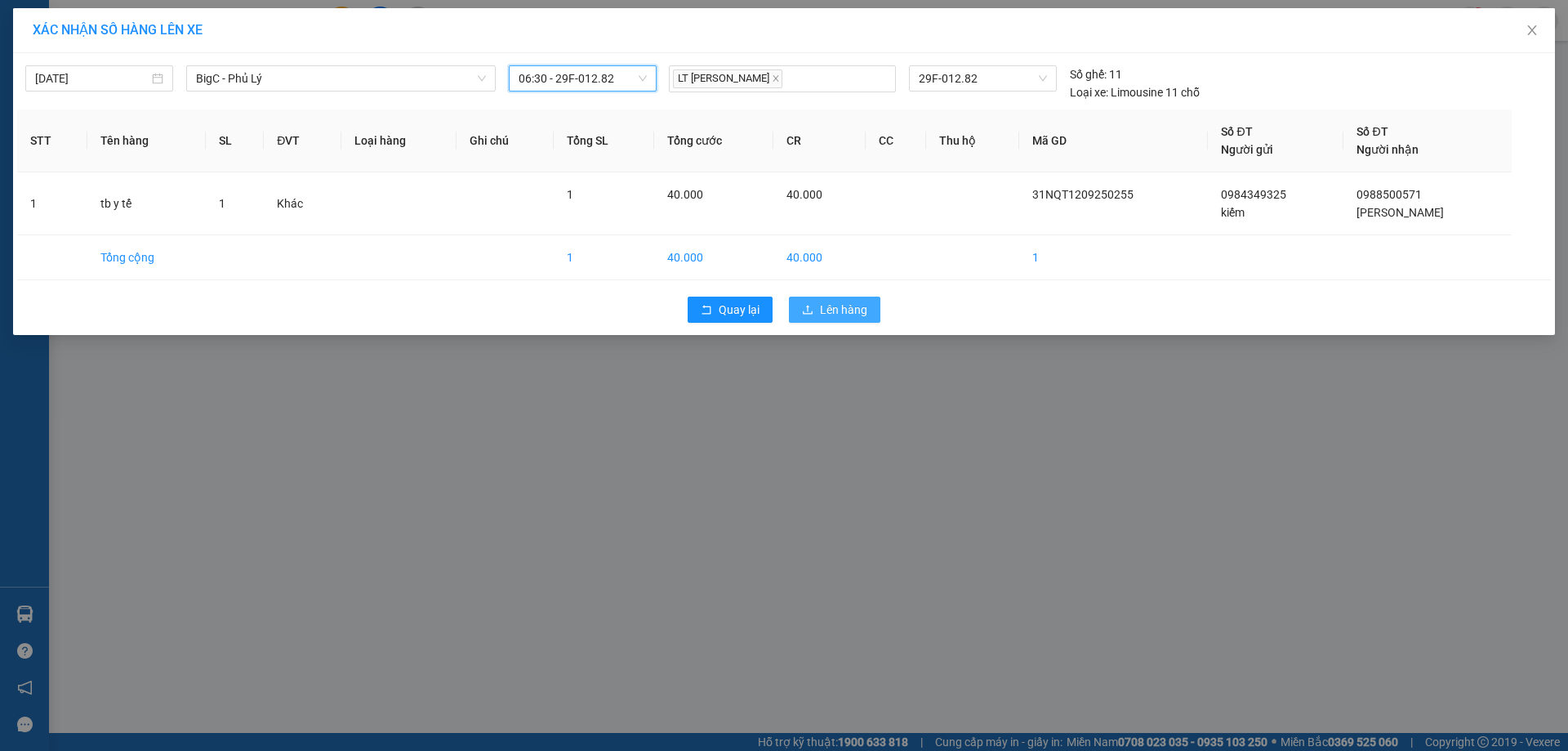
click at [822, 306] on span "Lên hàng" at bounding box center [843, 309] width 47 height 18
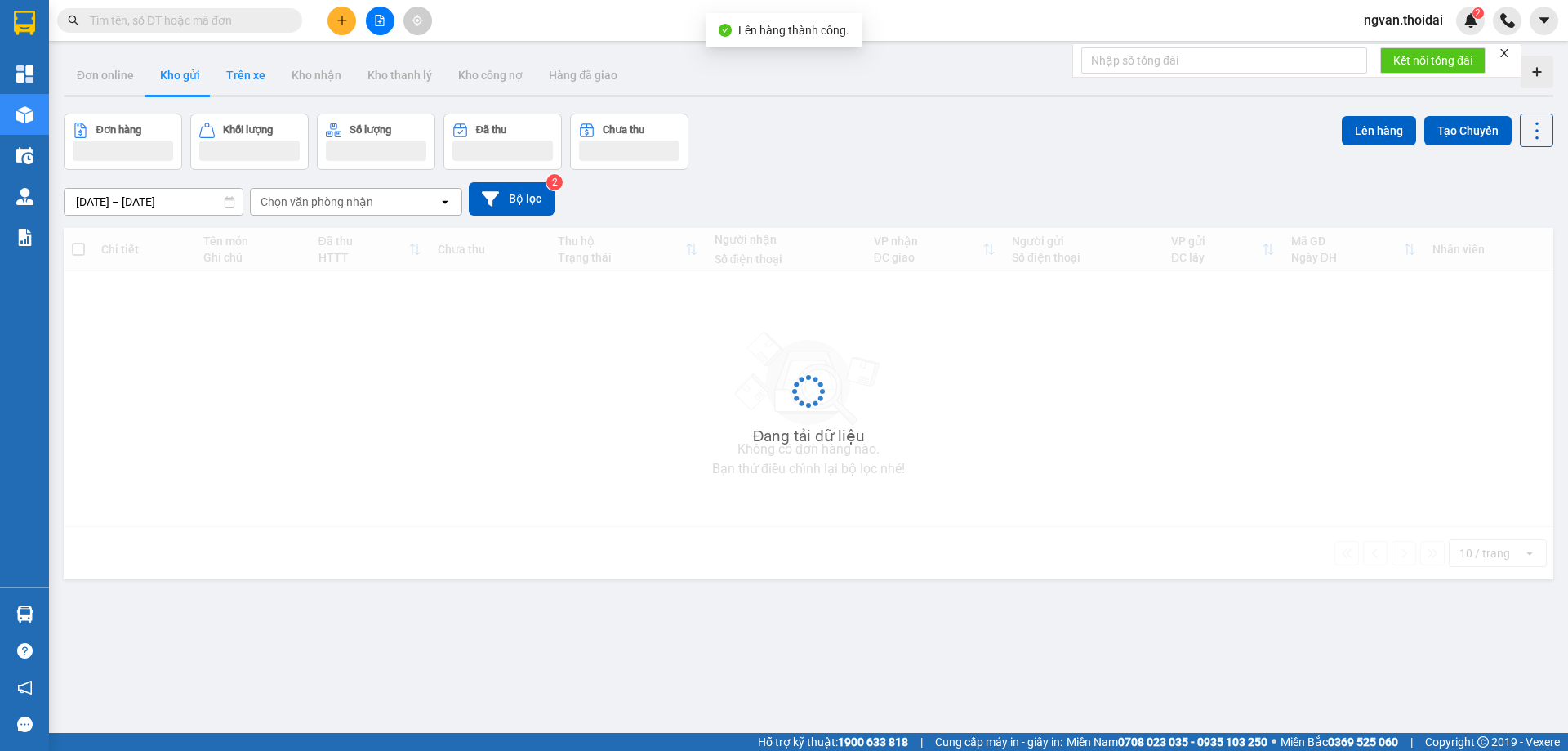
click at [247, 82] on button "Trên xe" at bounding box center [246, 76] width 65 height 39
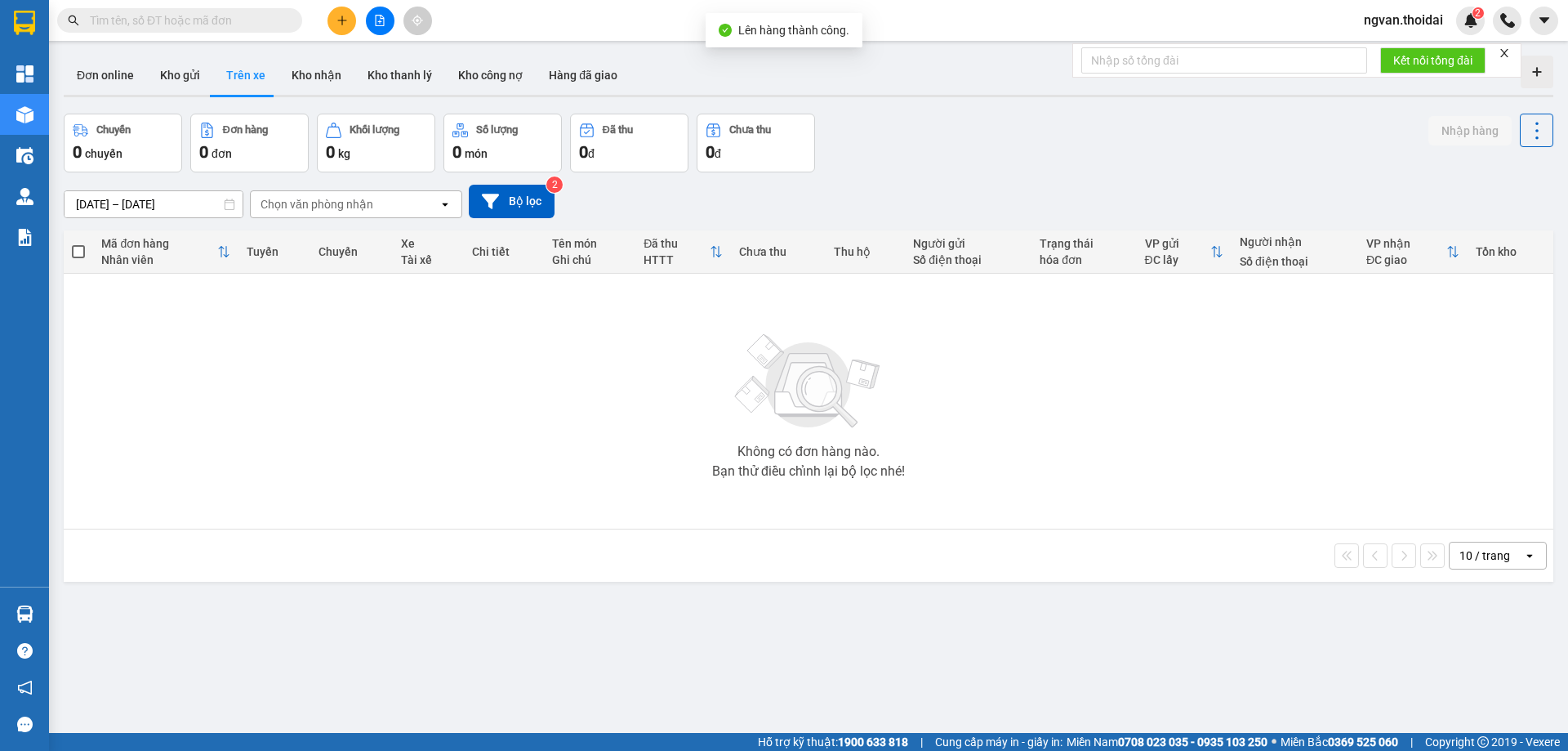
click at [247, 82] on button "Trên xe" at bounding box center [246, 76] width 65 height 39
click at [247, 77] on button "Trên xe" at bounding box center [246, 76] width 65 height 39
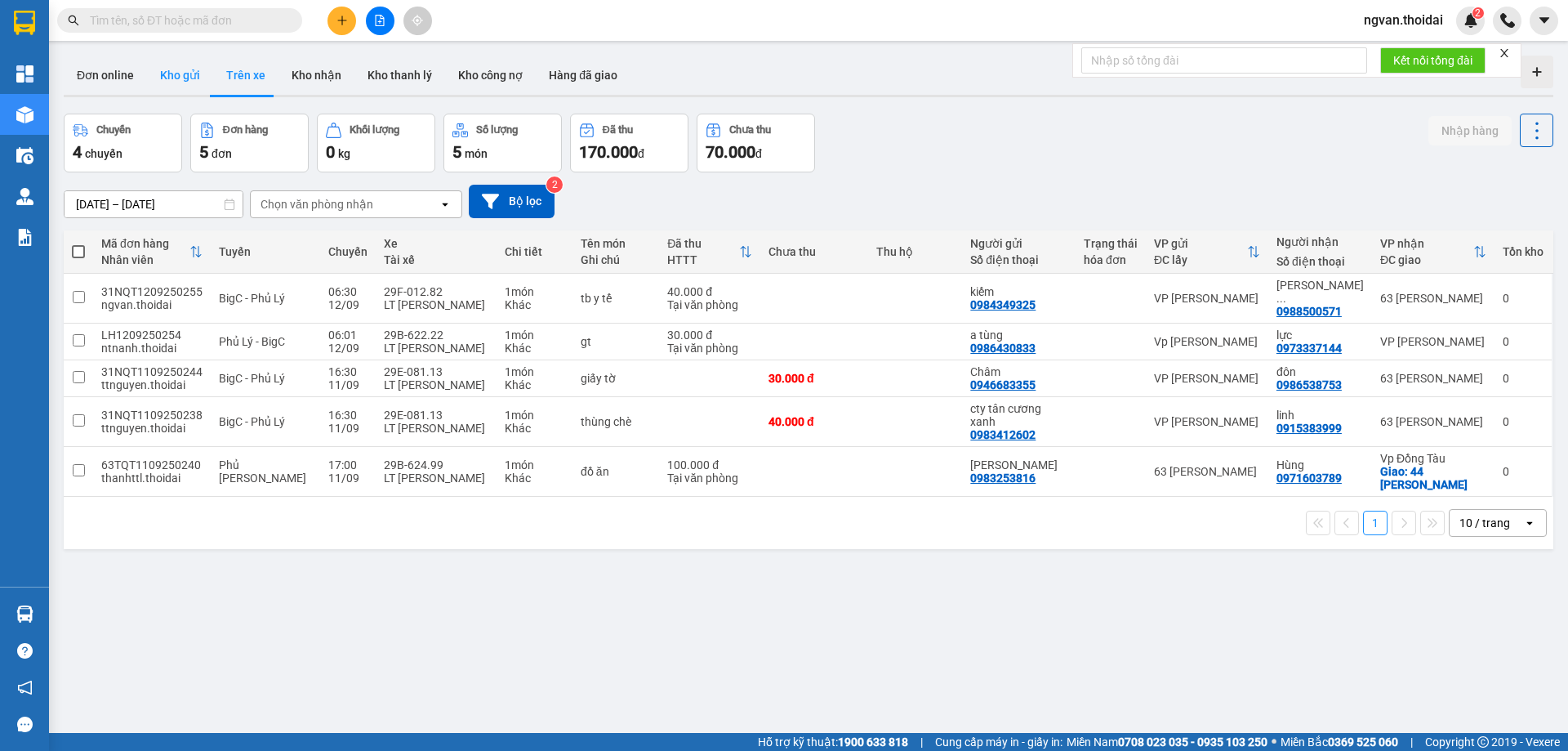
click at [194, 78] on button "Kho gửi" at bounding box center [179, 76] width 66 height 39
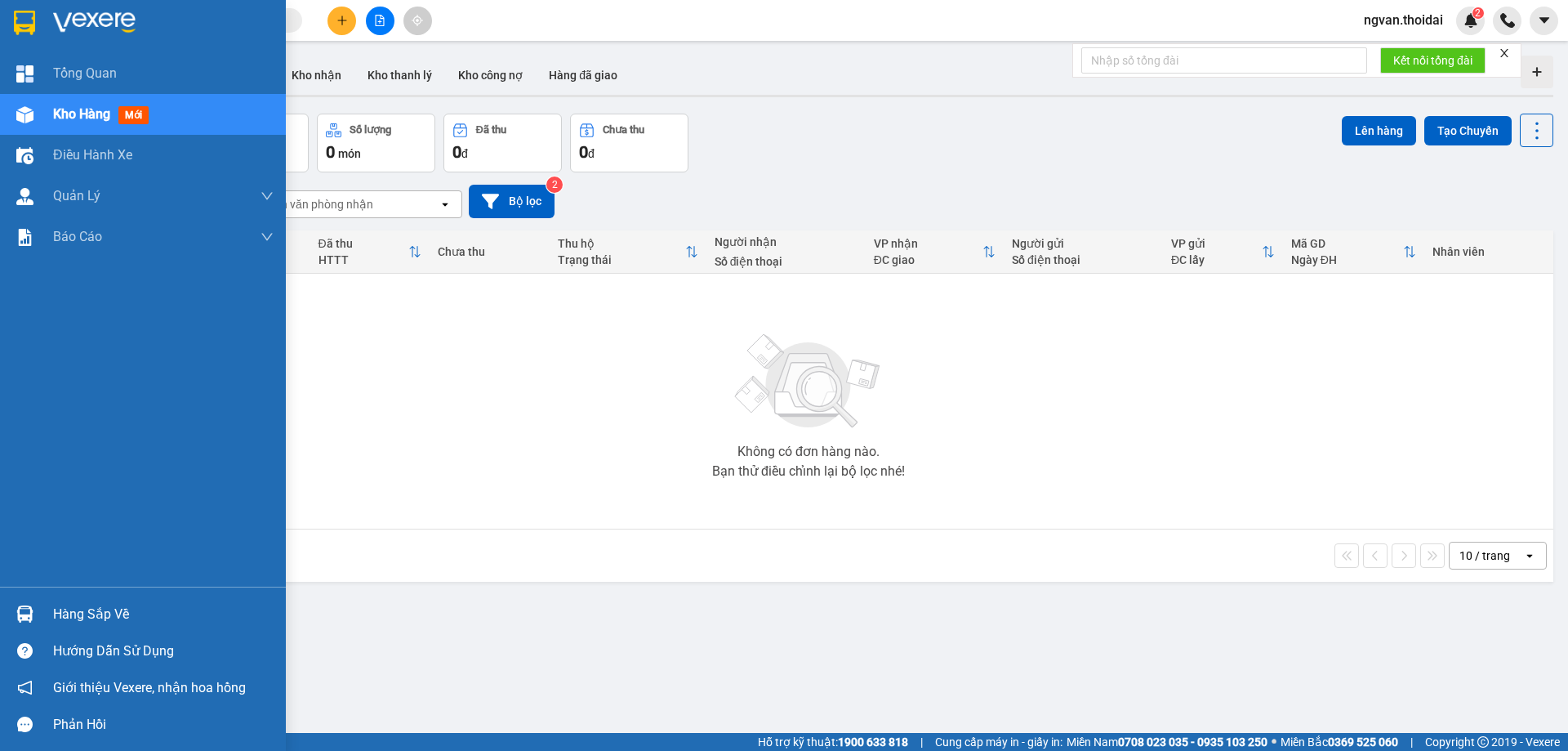
click at [48, 617] on div "Hàng sắp về" at bounding box center [142, 614] width 286 height 37
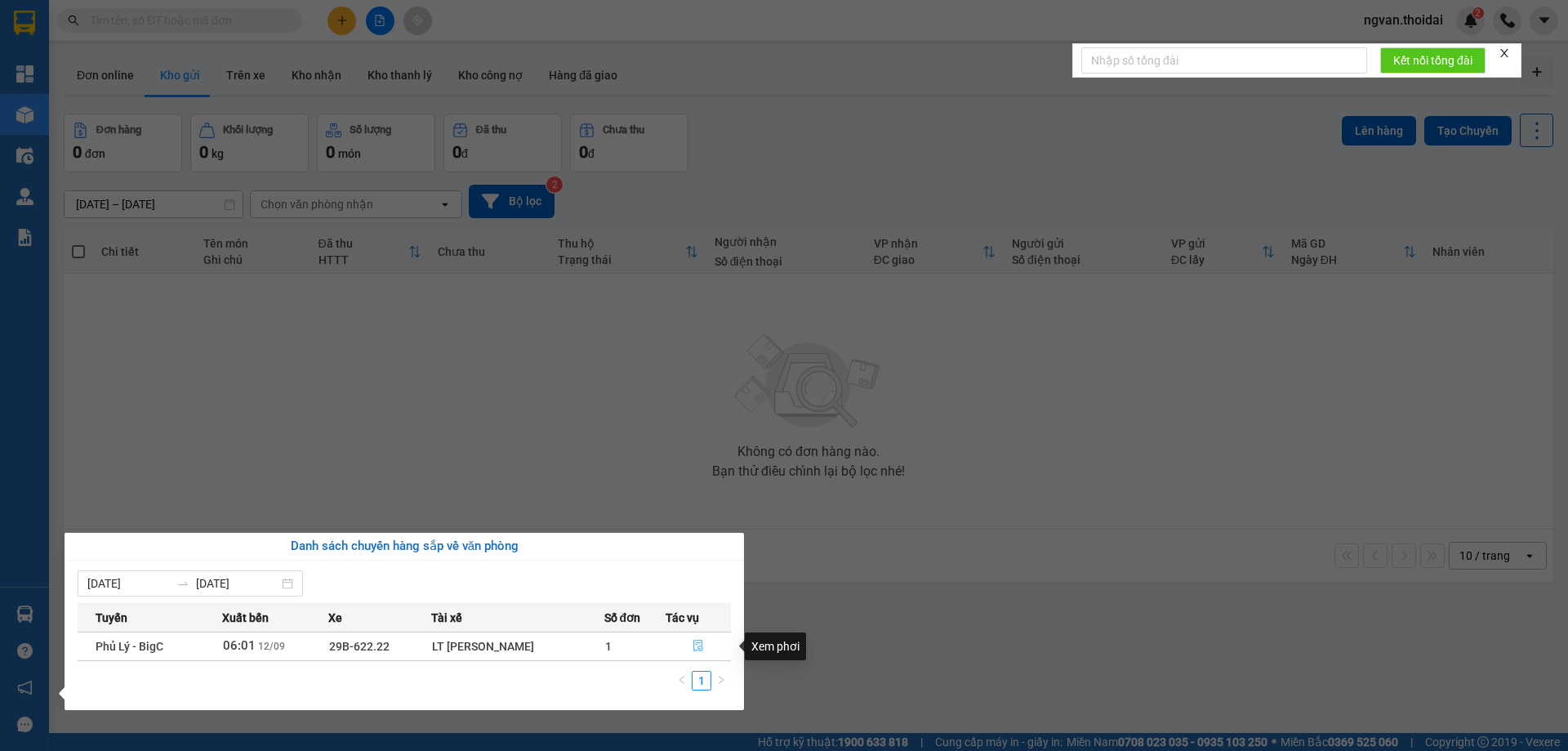
click at [701, 647] on icon "file-done" at bounding box center [697, 645] width 11 height 11
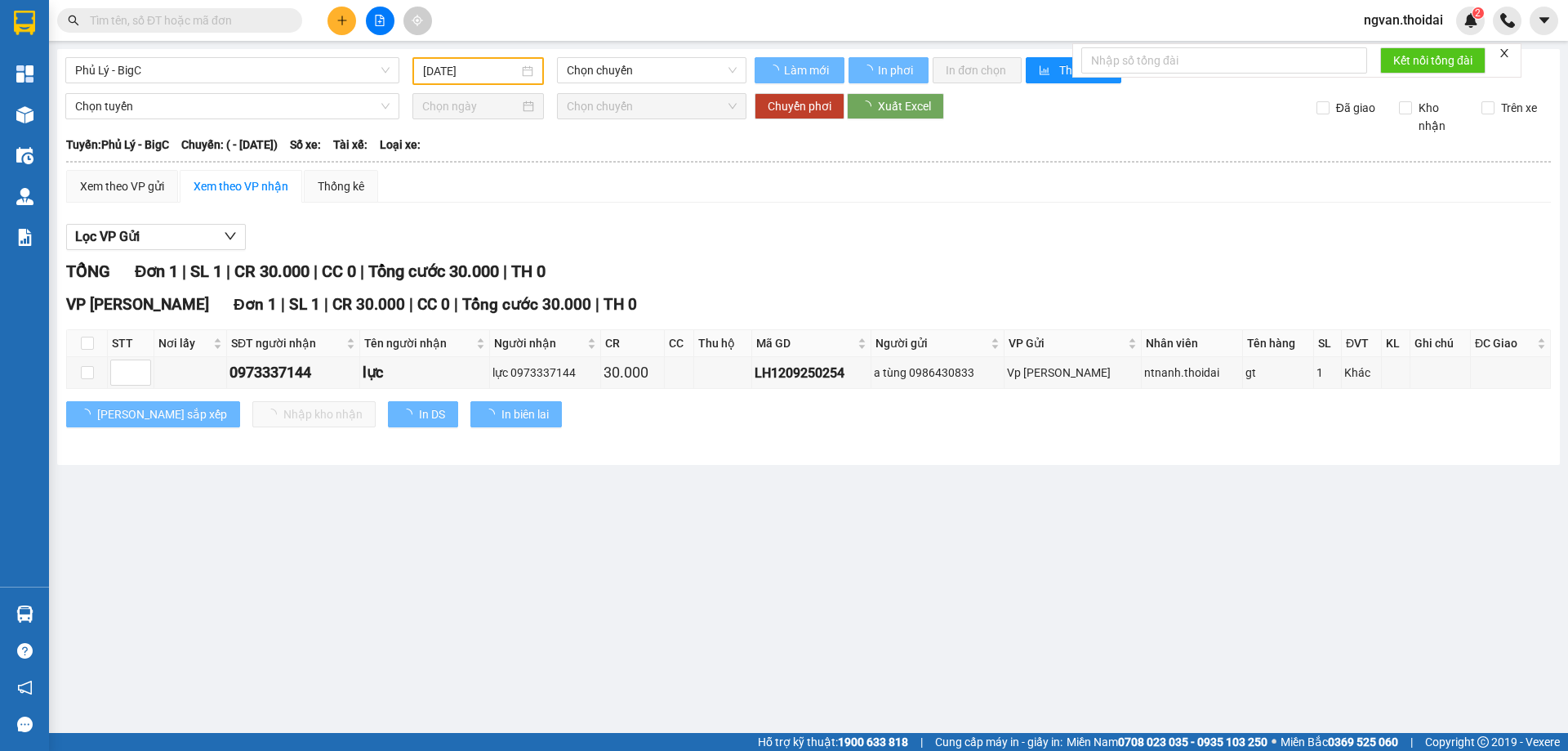
type input "[DATE]"
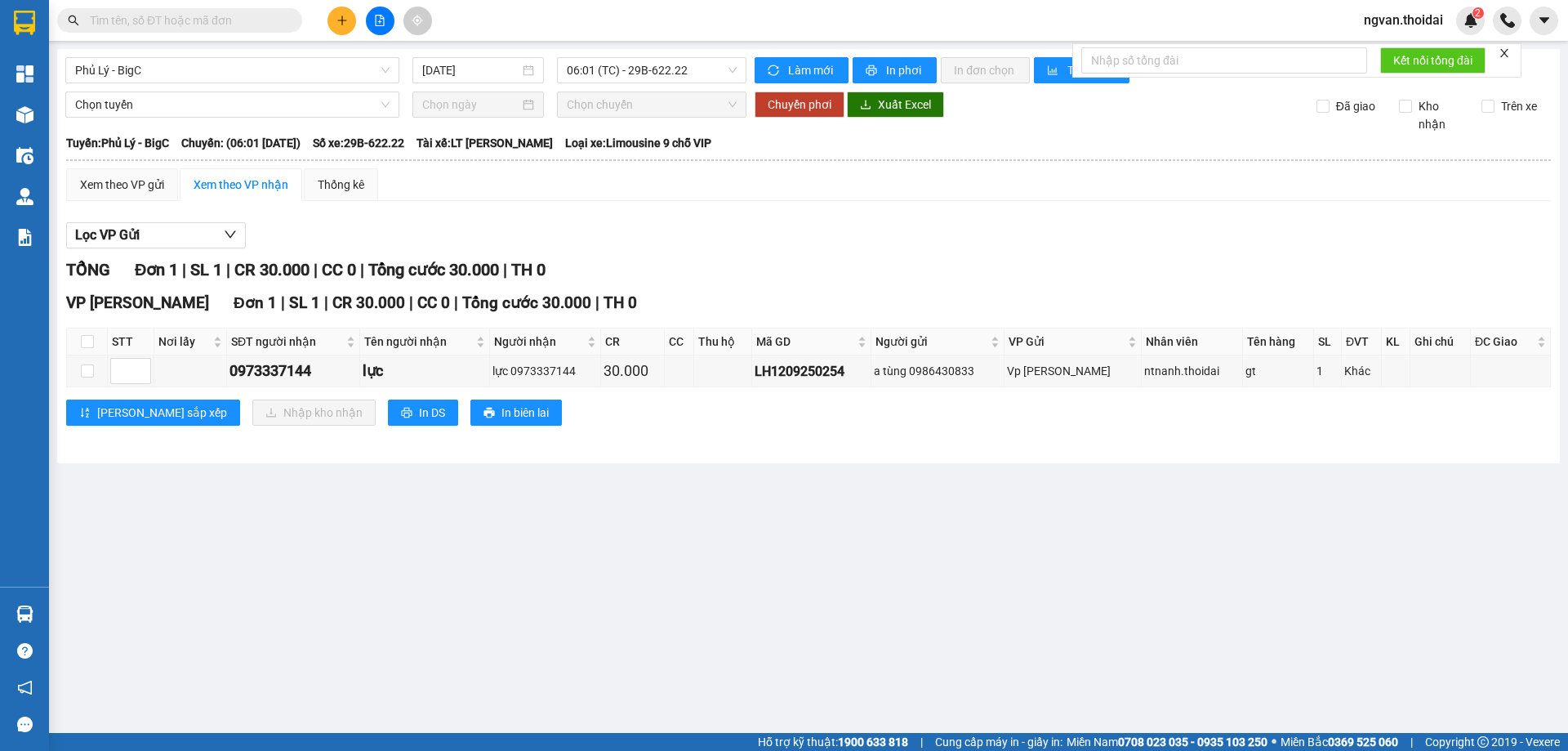
click at [676, 584] on main "Phủ Lý - BigC [DATE] 06:01 (TC) - 29B-622.22 Làm mới In phơi In đơn chọn Thống …" at bounding box center [784, 366] width 1568 height 733
click at [389, 549] on main "Phủ Lý - BigC [DATE] 06:01 (TC) - 29B-622.22 Làm mới In phơi In đơn chọn Thống …" at bounding box center [784, 366] width 1568 height 733
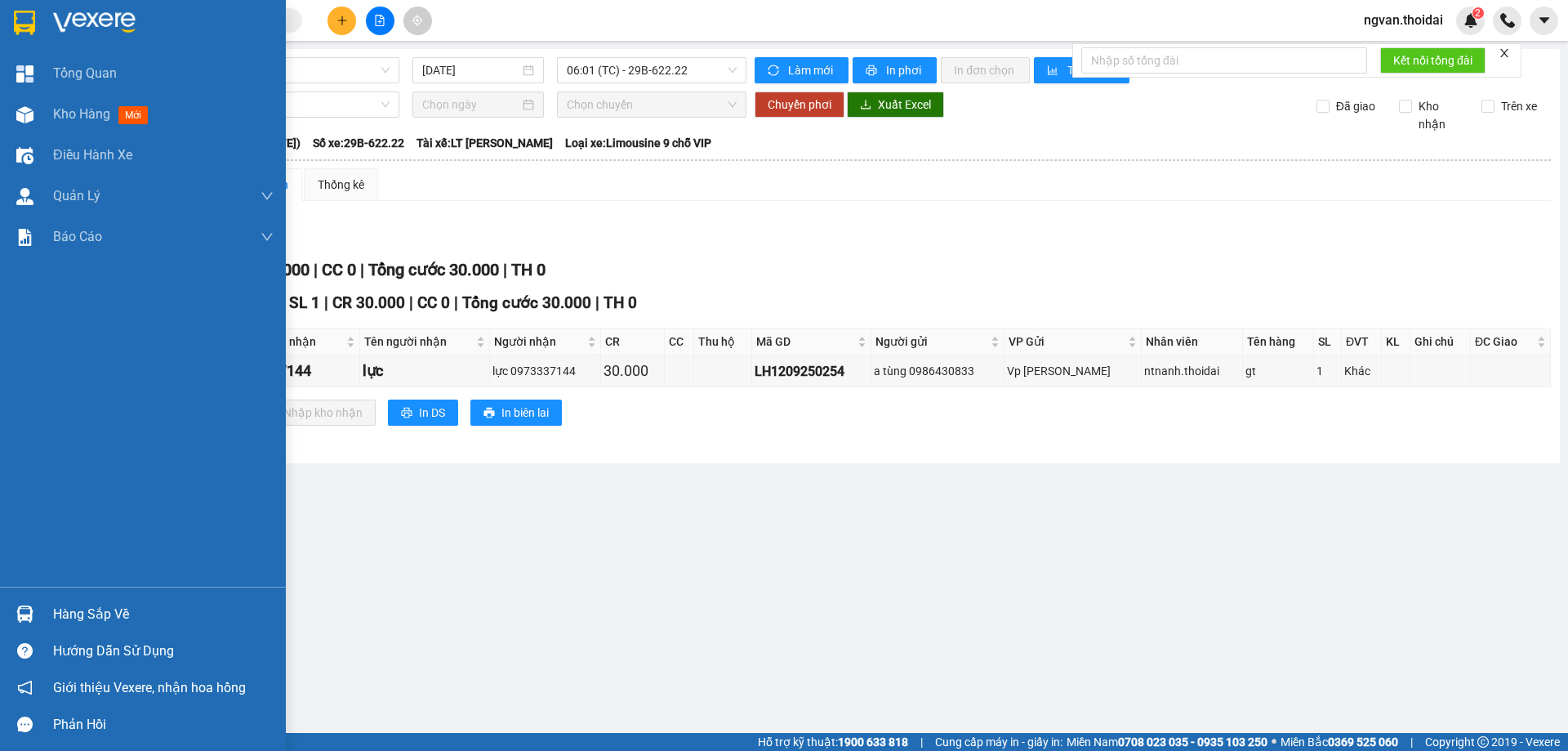
click at [28, 622] on img at bounding box center [25, 615] width 17 height 17
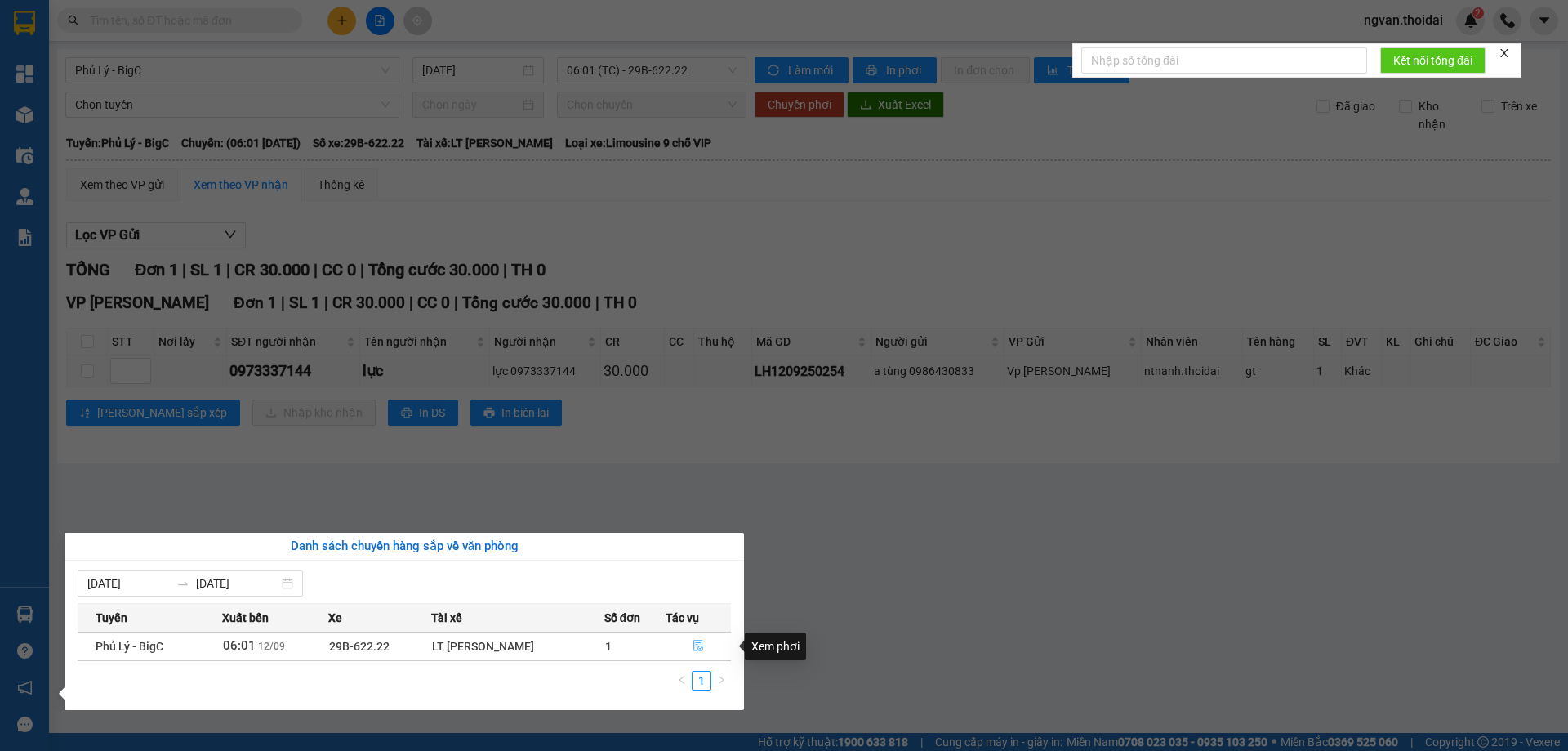
click at [695, 641] on icon "file-done" at bounding box center [697, 646] width 9 height 11
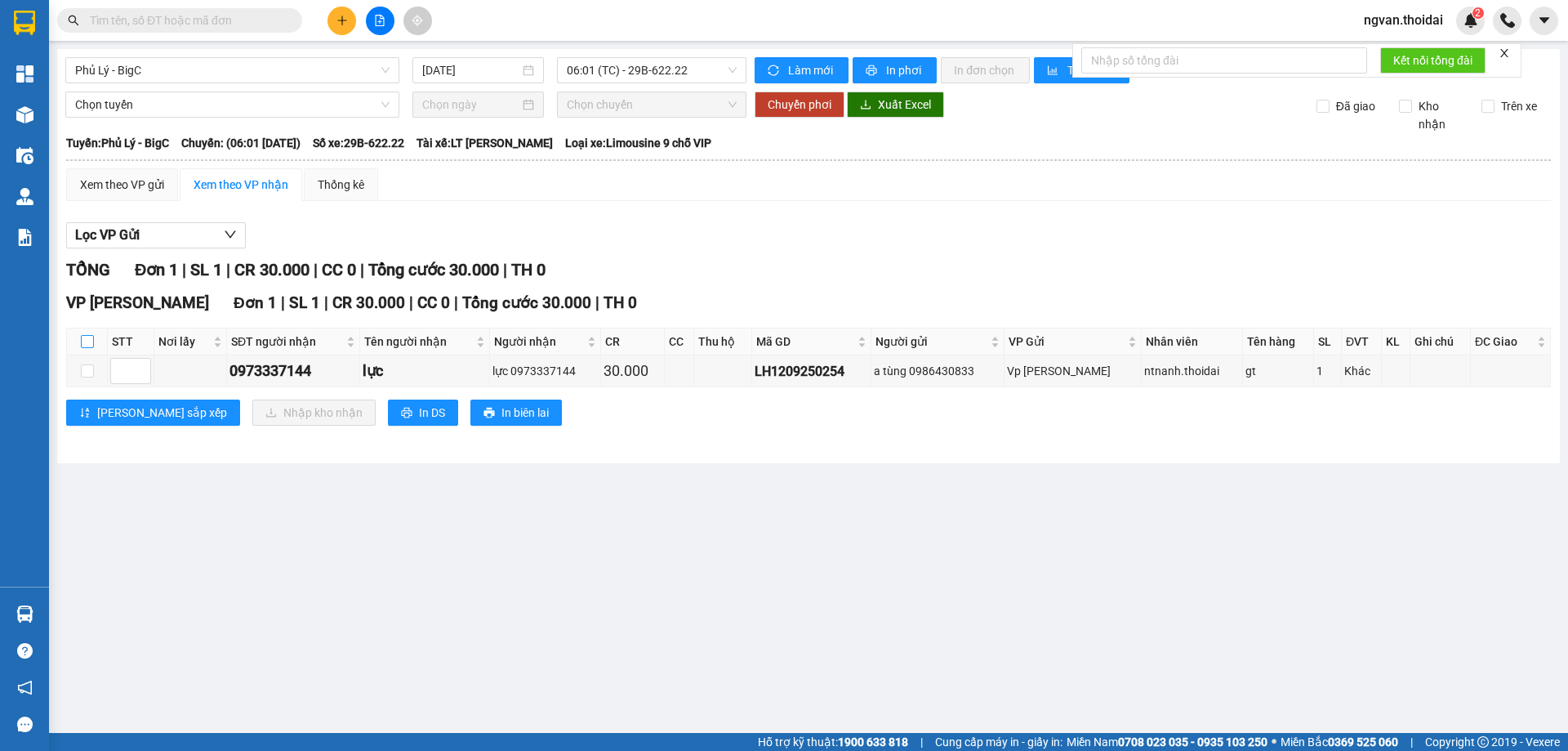
click at [85, 337] on input "checkbox" at bounding box center [87, 341] width 13 height 13
checkbox input "true"
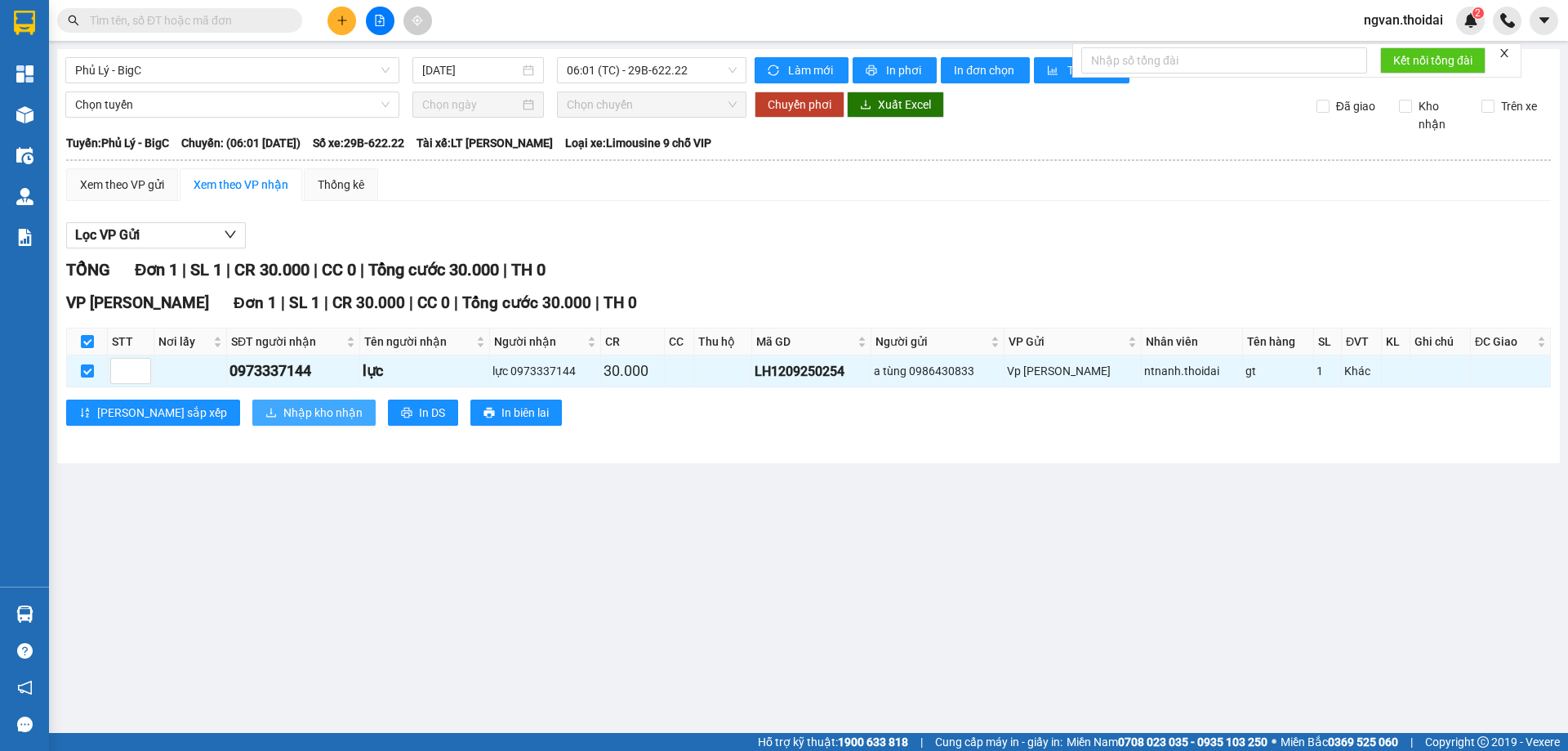
click at [283, 415] on span "Nhập kho nhận" at bounding box center [323, 412] width 79 height 18
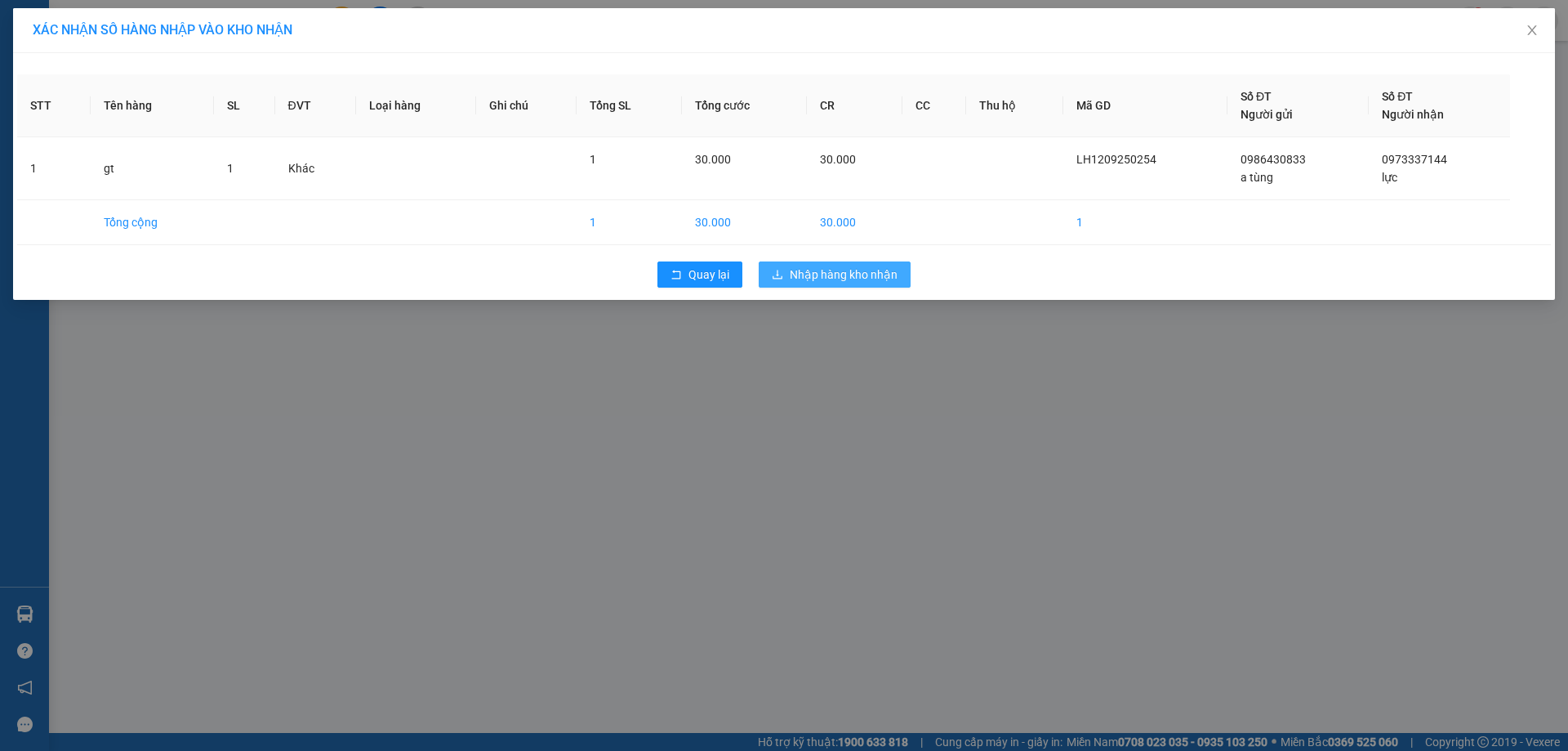
click at [850, 272] on span "Nhập hàng kho nhận" at bounding box center [844, 274] width 108 height 18
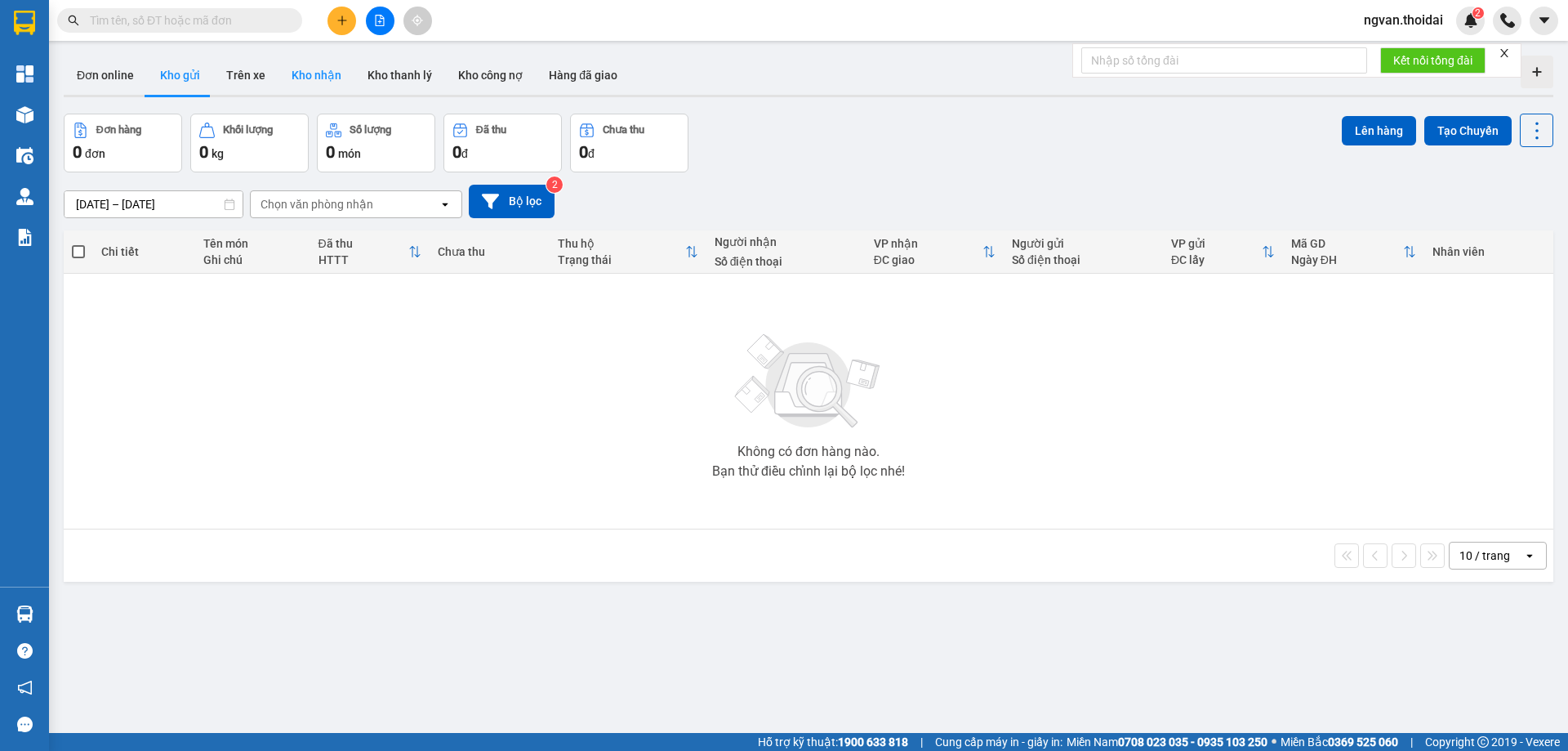
click at [303, 88] on button "Kho nhận" at bounding box center [317, 76] width 76 height 39
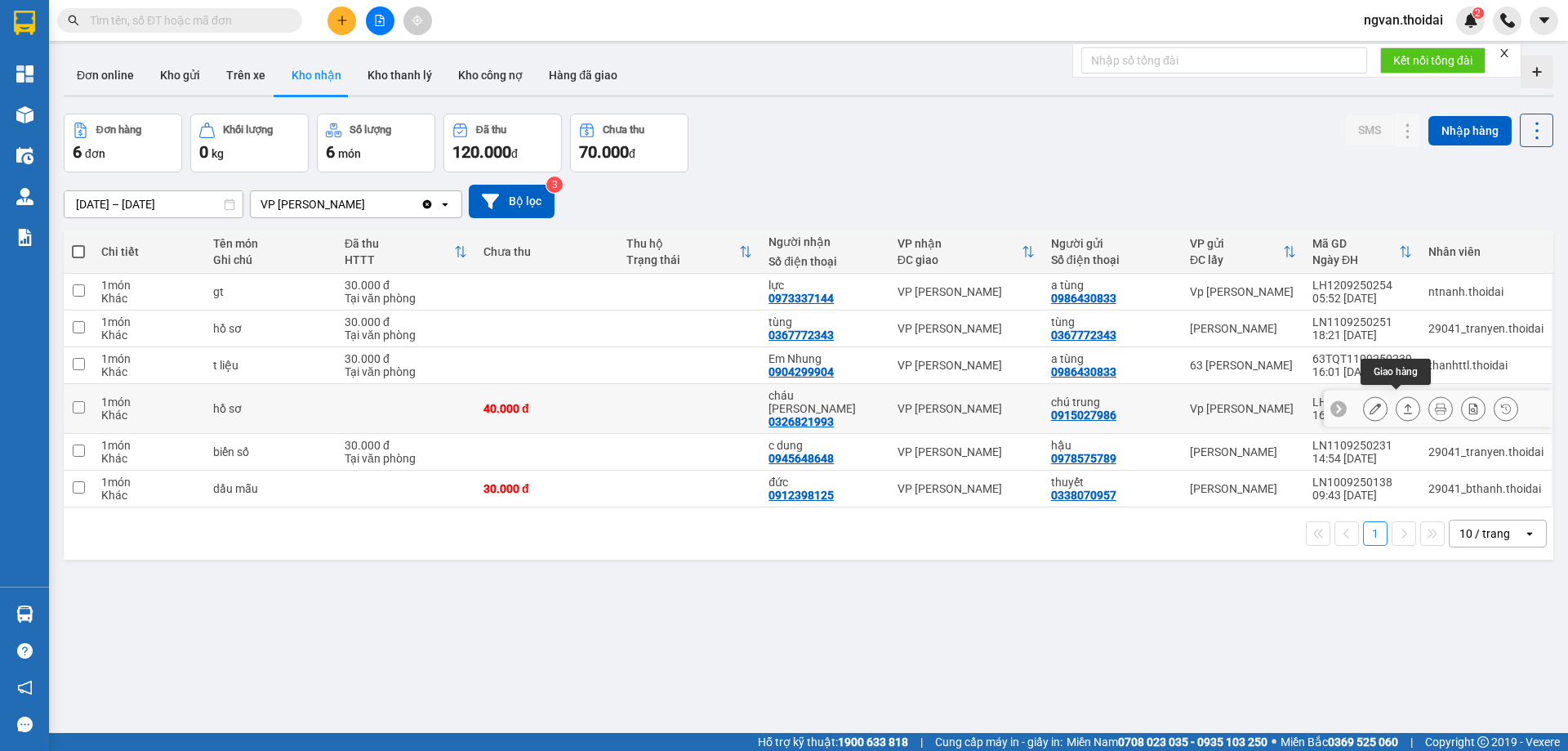
click at [1402, 403] on icon at bounding box center [1408, 408] width 11 height 11
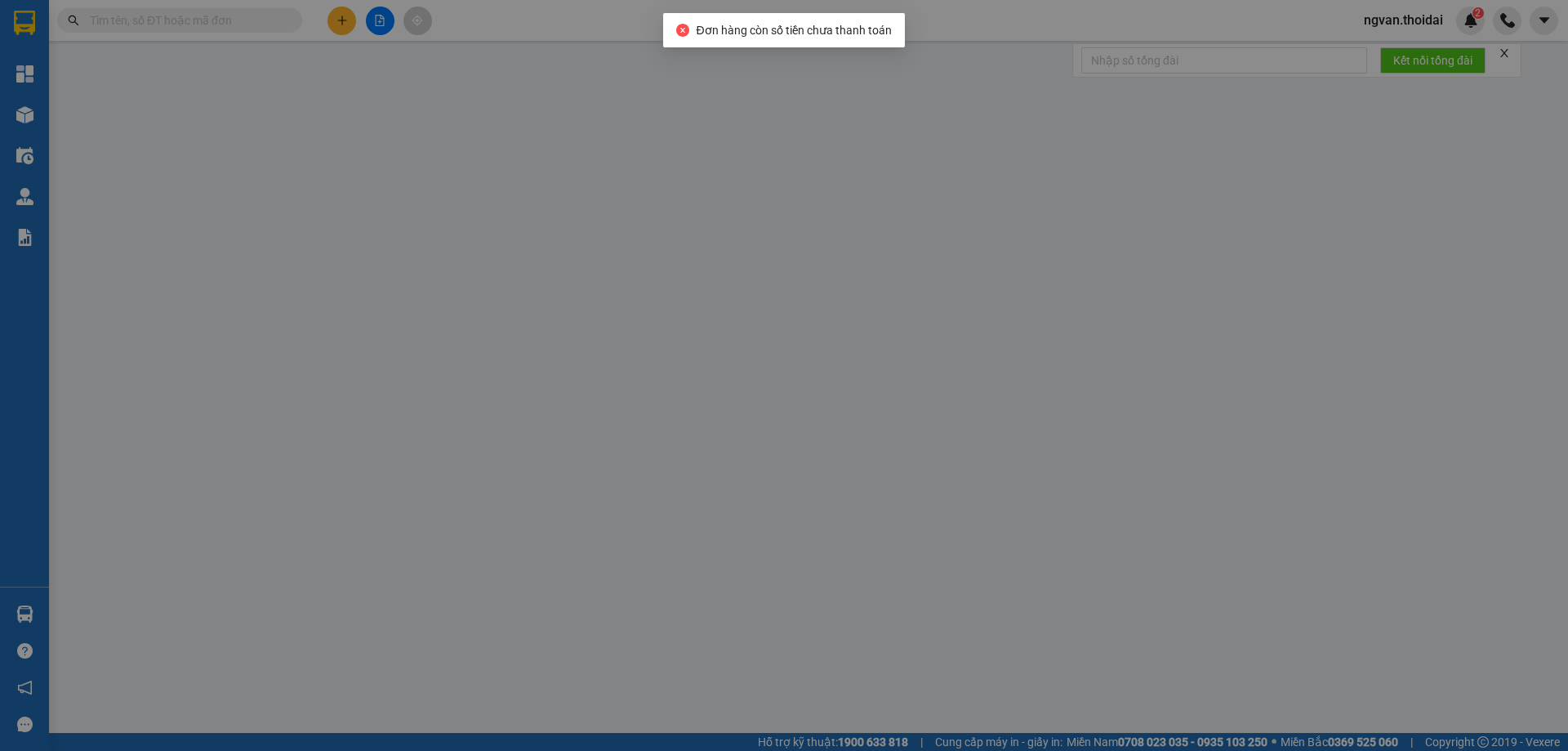
type input "0915027986"
type input "chú trung"
type input "0326821993"
type input "cháu [PERSON_NAME]"
type input "40.000"
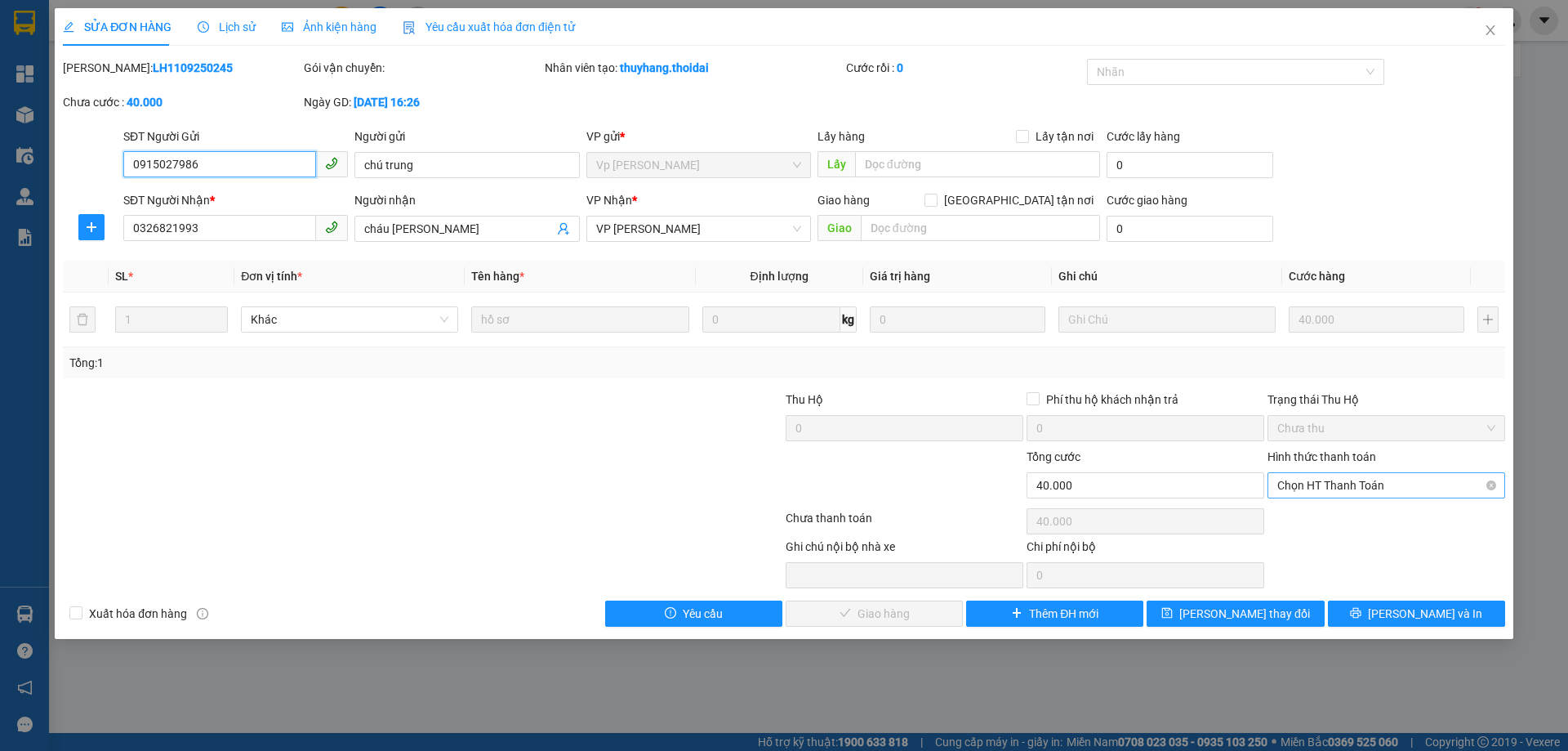
click at [1390, 481] on span "Chọn HT Thanh Toán" at bounding box center [1386, 485] width 218 height 25
click at [1354, 514] on div "Tại văn phòng" at bounding box center [1386, 518] width 218 height 18
type input "0"
click at [923, 624] on button "[PERSON_NAME] và Giao hàng" at bounding box center [874, 614] width 178 height 26
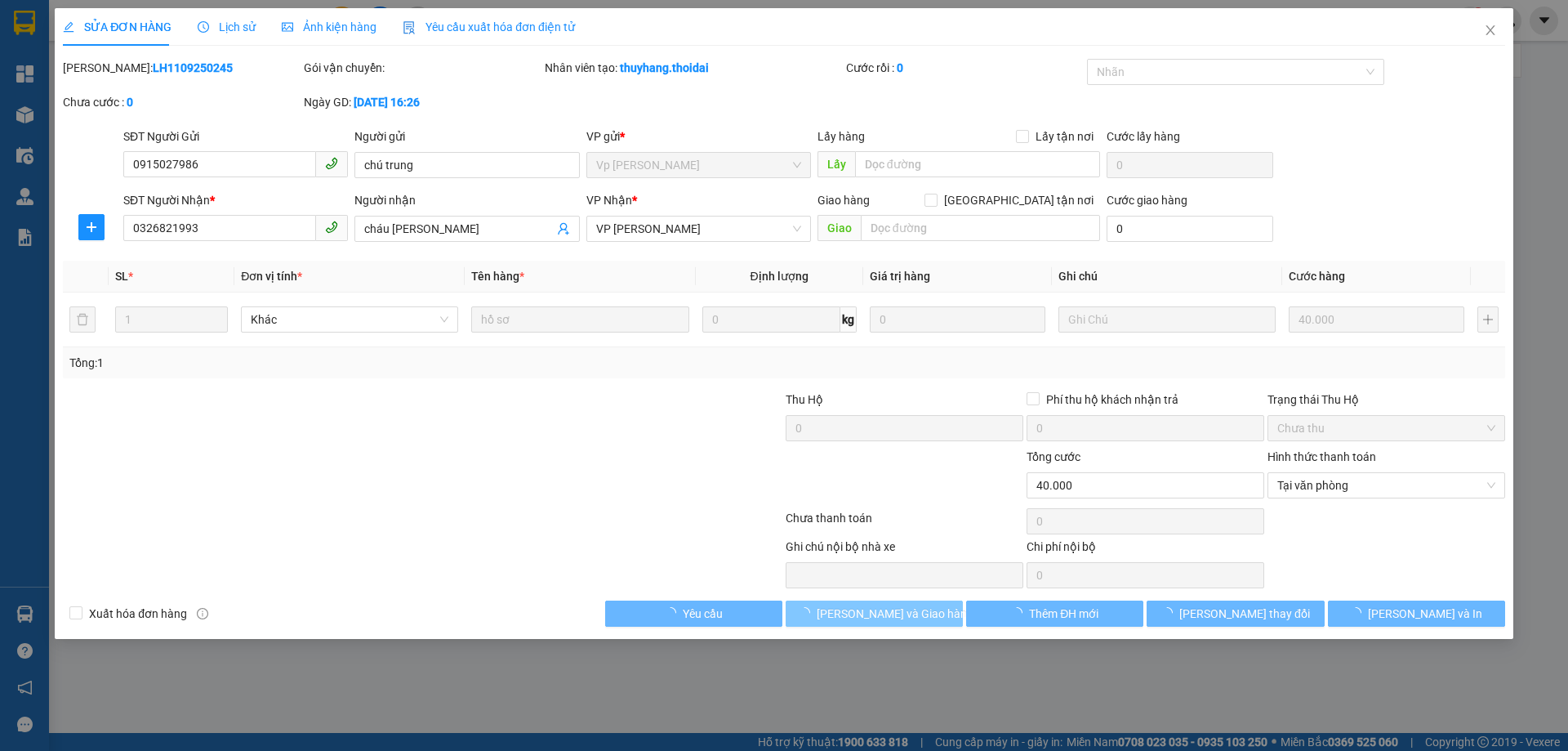
click at [919, 620] on span "[PERSON_NAME] và Giao hàng" at bounding box center [895, 614] width 157 height 18
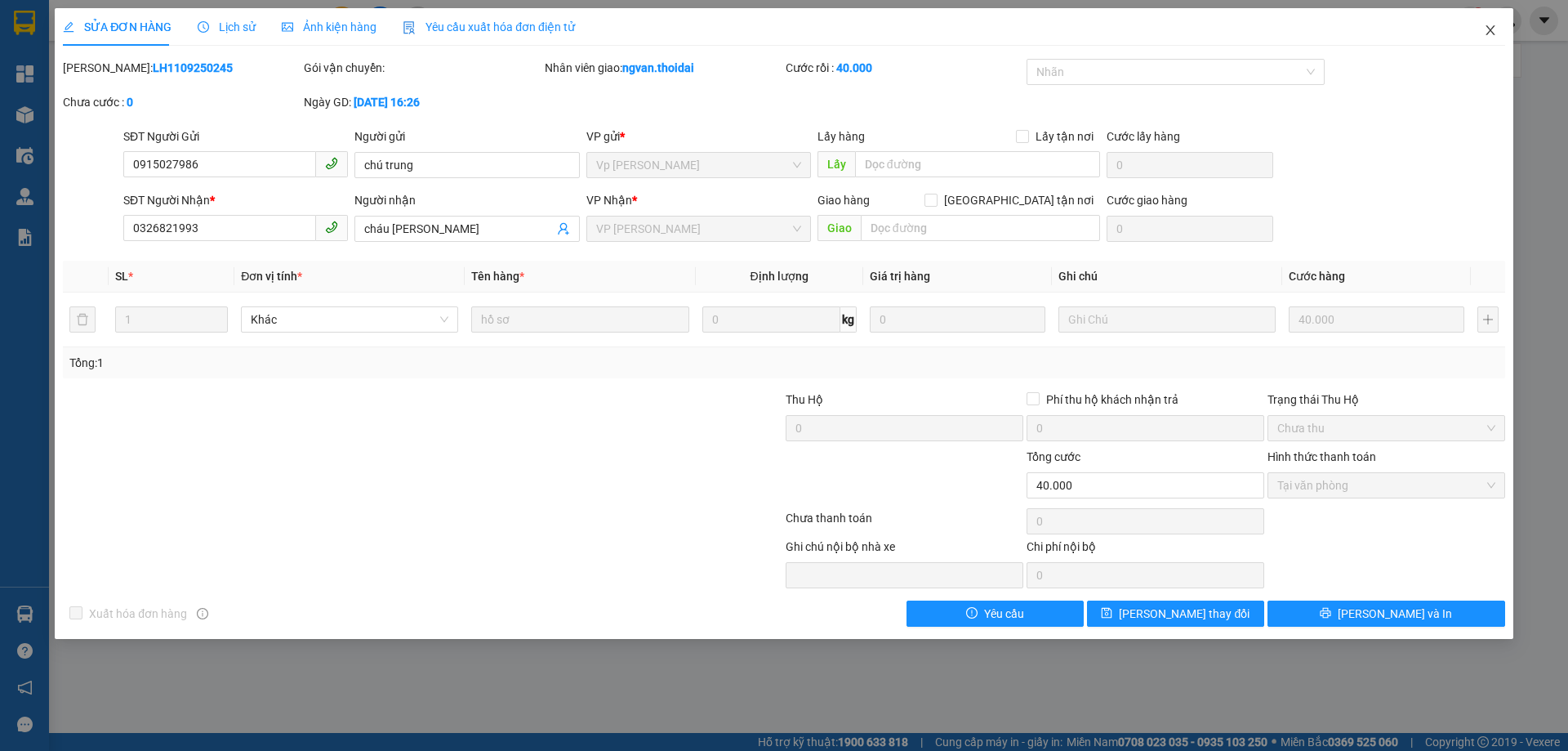
click at [1491, 33] on icon "close" at bounding box center [1490, 30] width 13 height 13
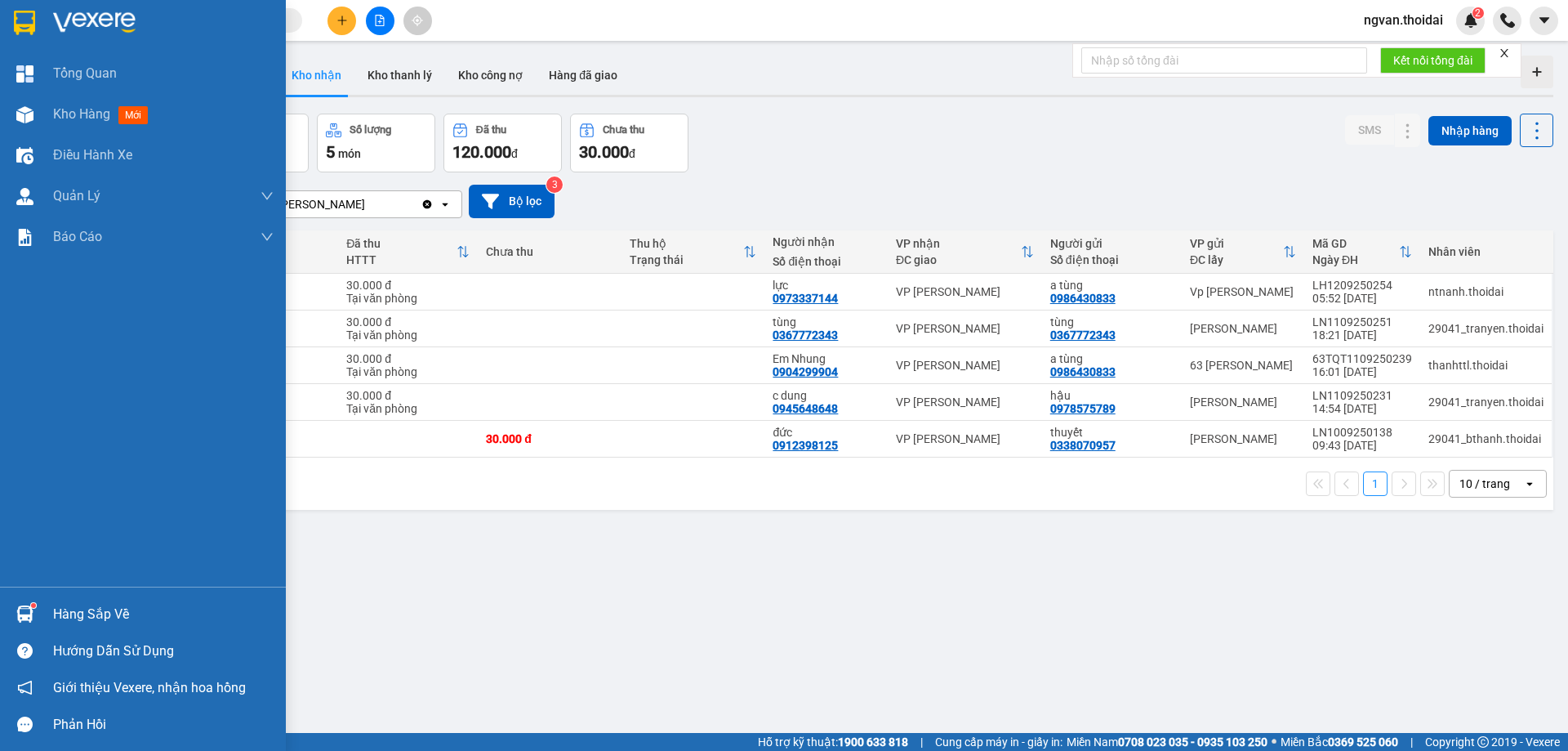
click at [34, 606] on sup at bounding box center [33, 606] width 5 height 5
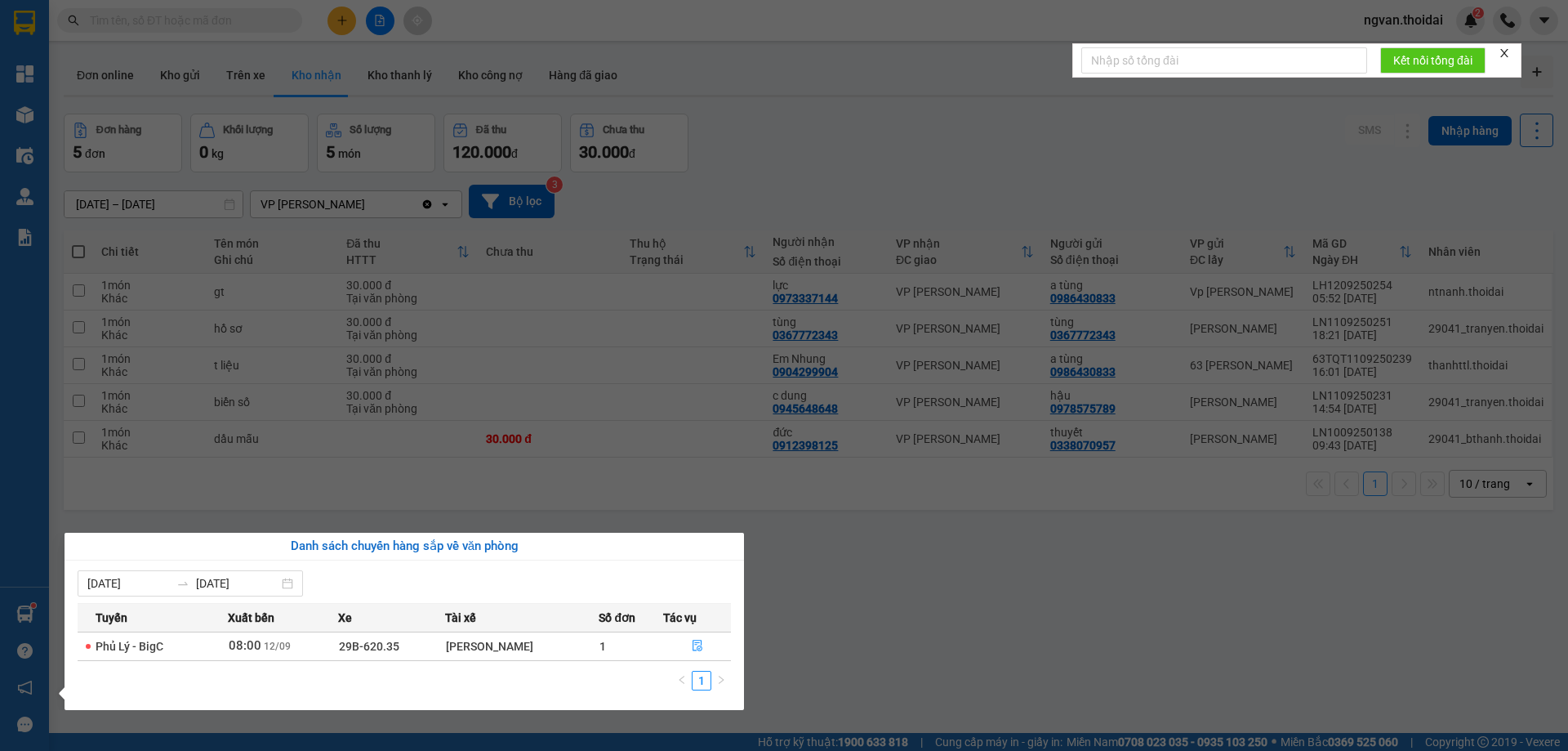
click at [884, 647] on section "Kết quả tìm kiếm ( 0 ) Bộ lọc No Data ngvan.thoidai 2 Tổng Quan Kho hàng mới Đi…" at bounding box center [784, 375] width 1568 height 751
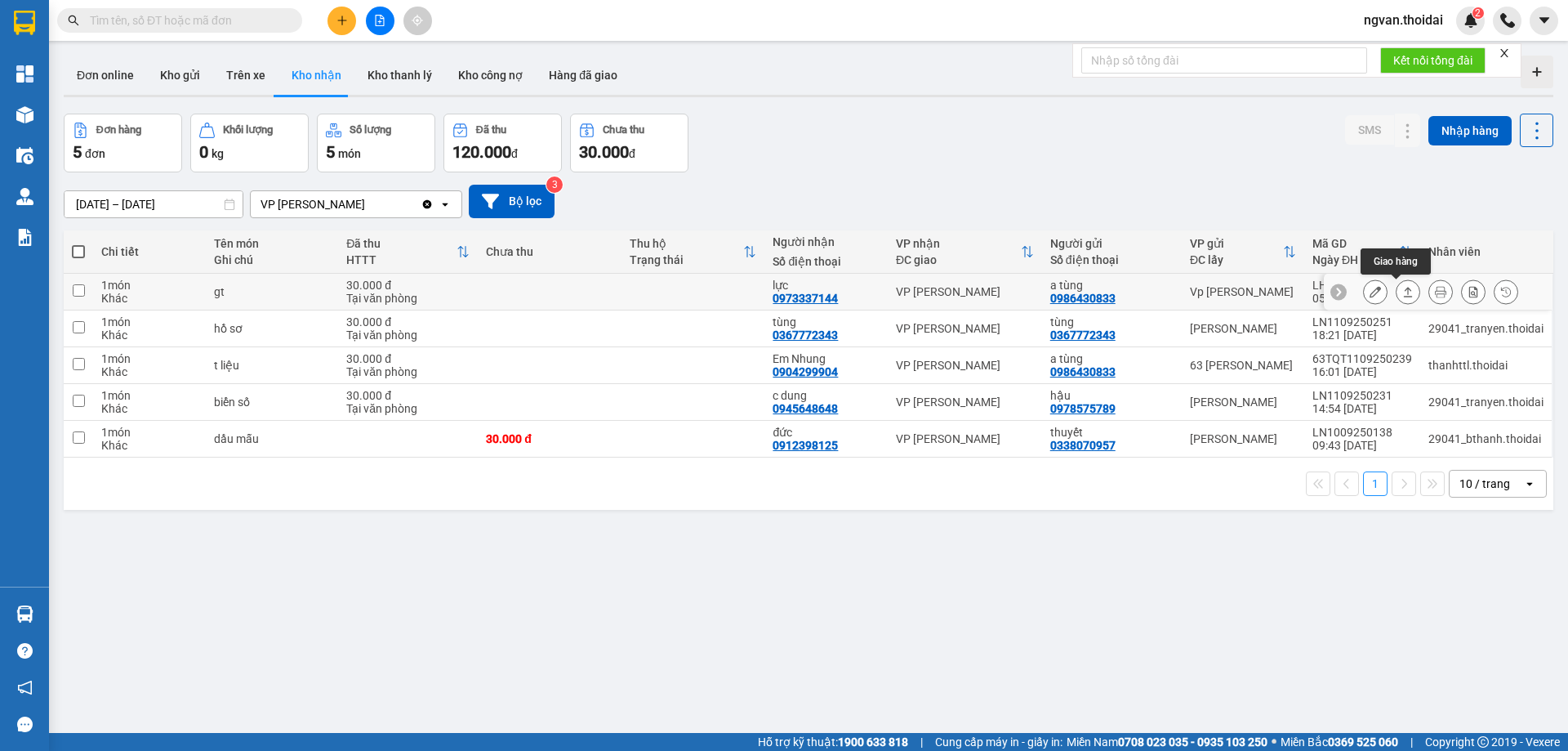
click at [1404, 297] on icon at bounding box center [1408, 291] width 9 height 9
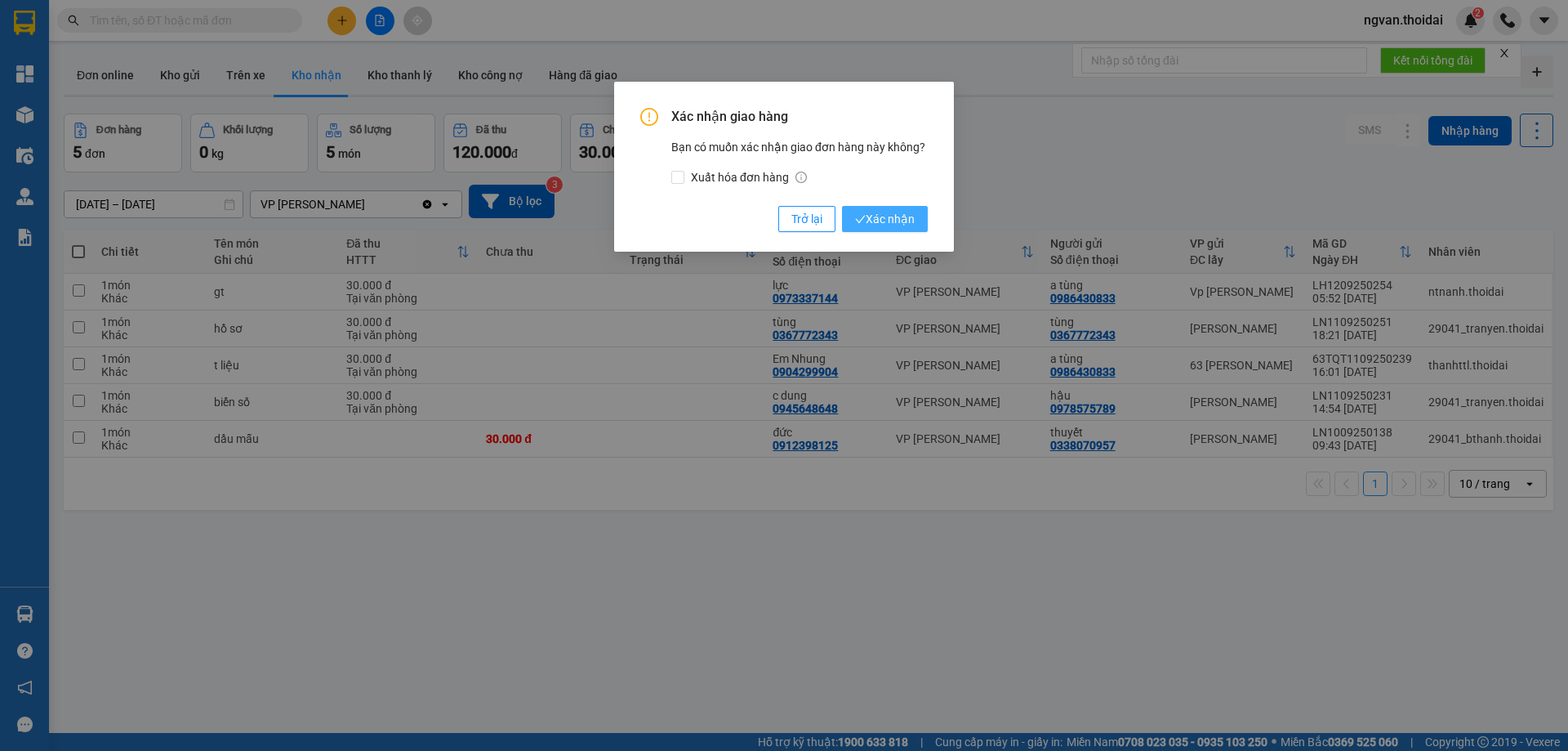
click at [896, 221] on span "Xác nhận" at bounding box center [885, 219] width 60 height 18
